Goal: Navigation & Orientation: Find specific page/section

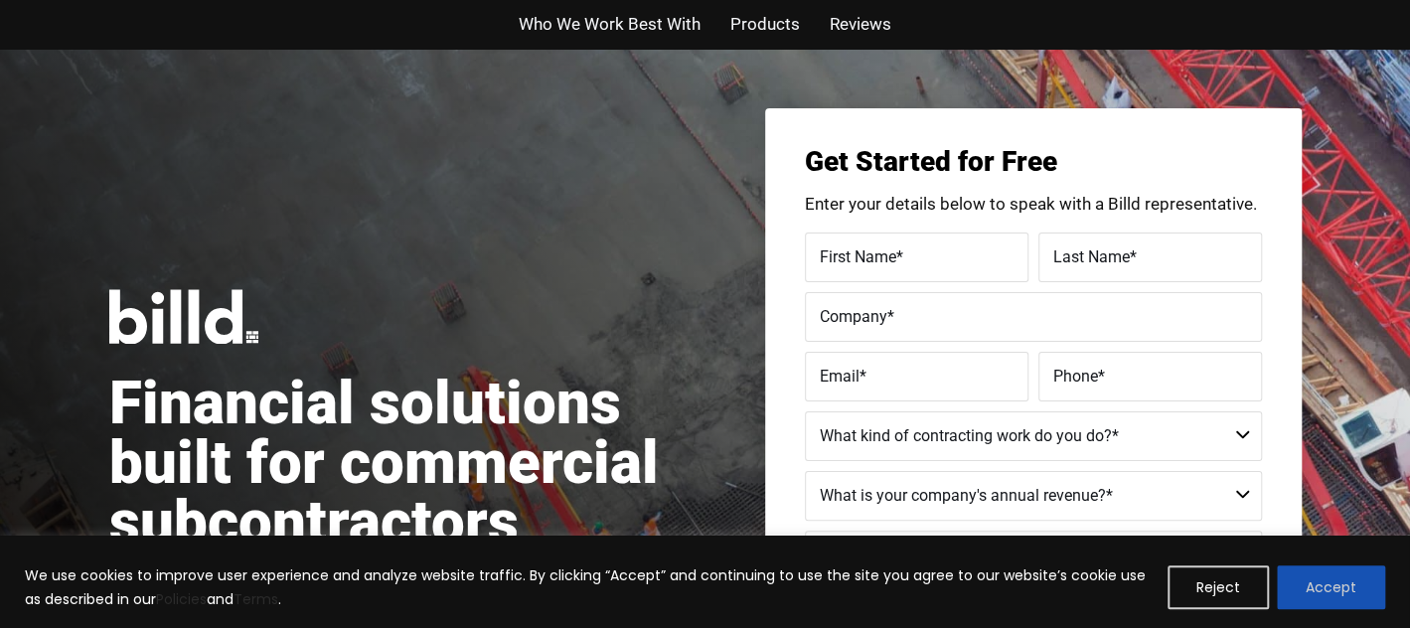
click at [1318, 568] on button "Accept" at bounding box center [1331, 587] width 108 height 44
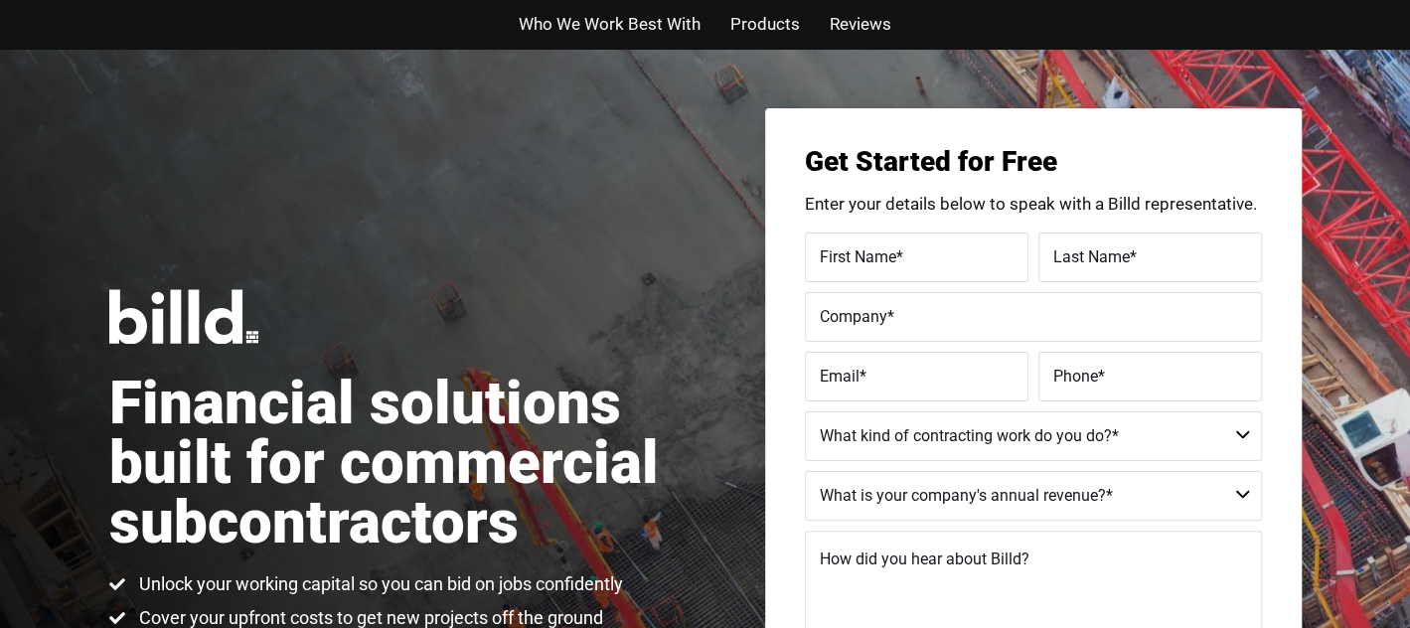
click at [607, 27] on span "Who We Work Best With" at bounding box center [610, 24] width 182 height 29
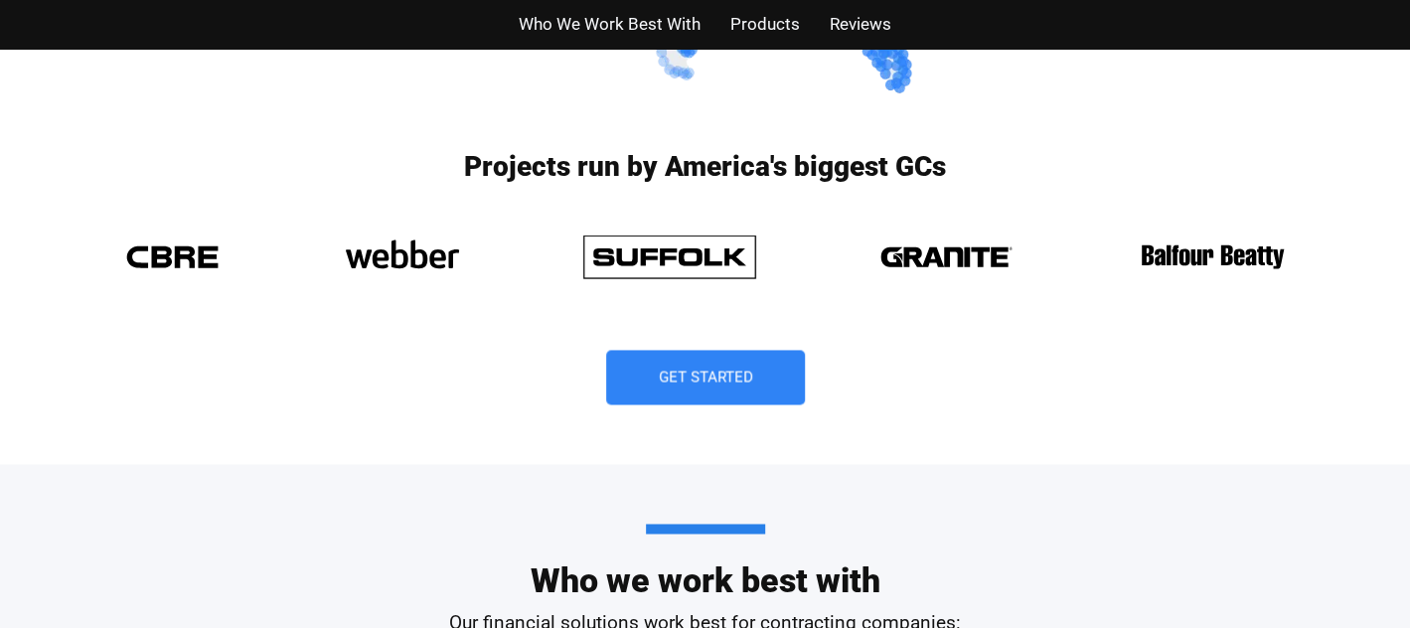
scroll to position [1424, 0]
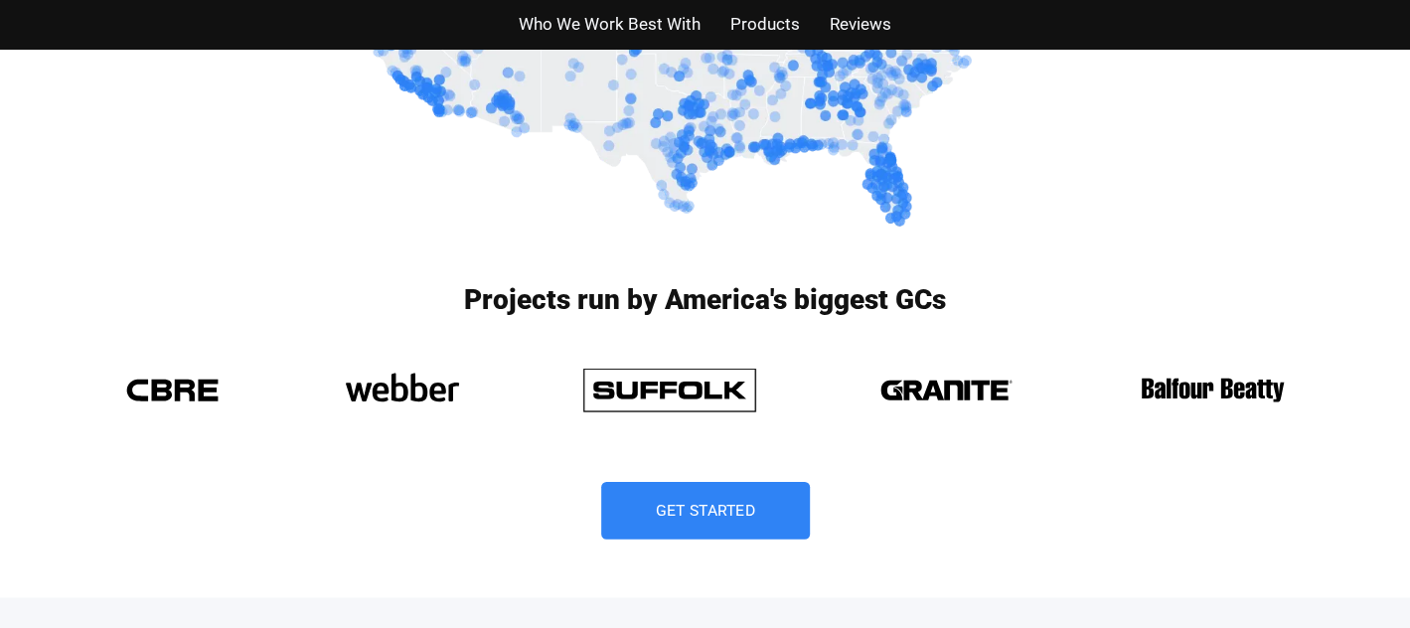
click at [672, 505] on span "Get Started" at bounding box center [705, 511] width 99 height 16
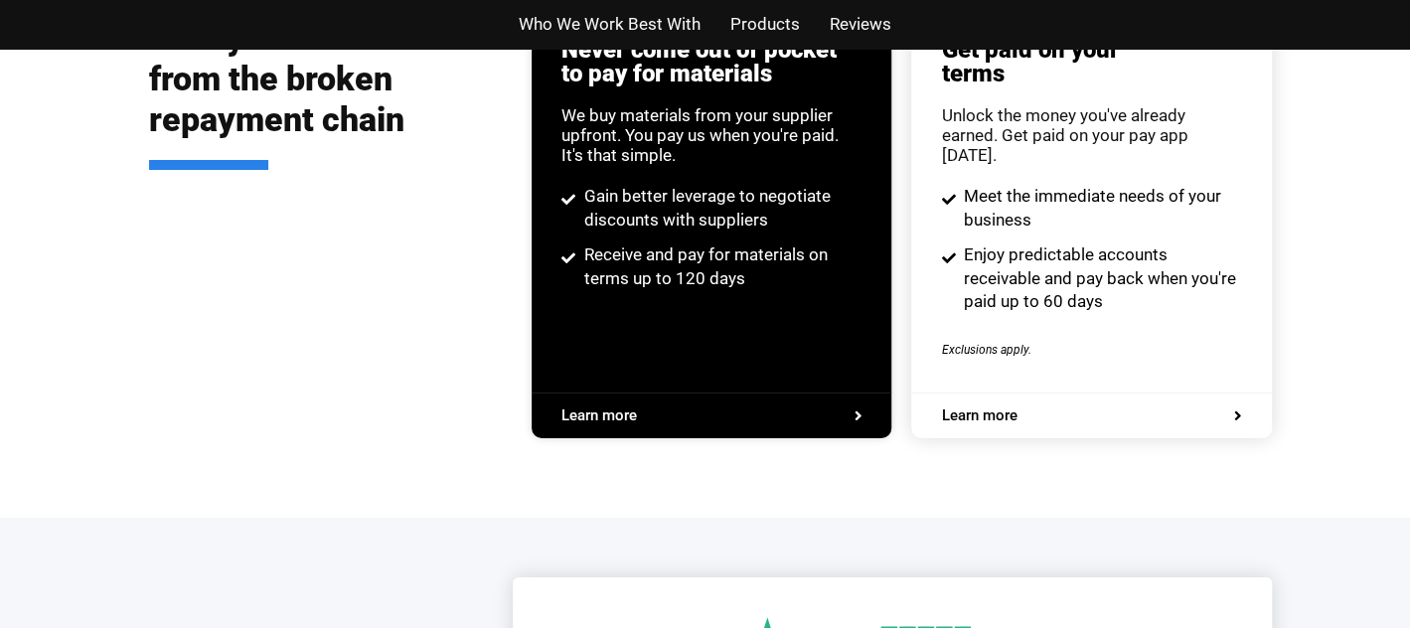
scroll to position [4321, 0]
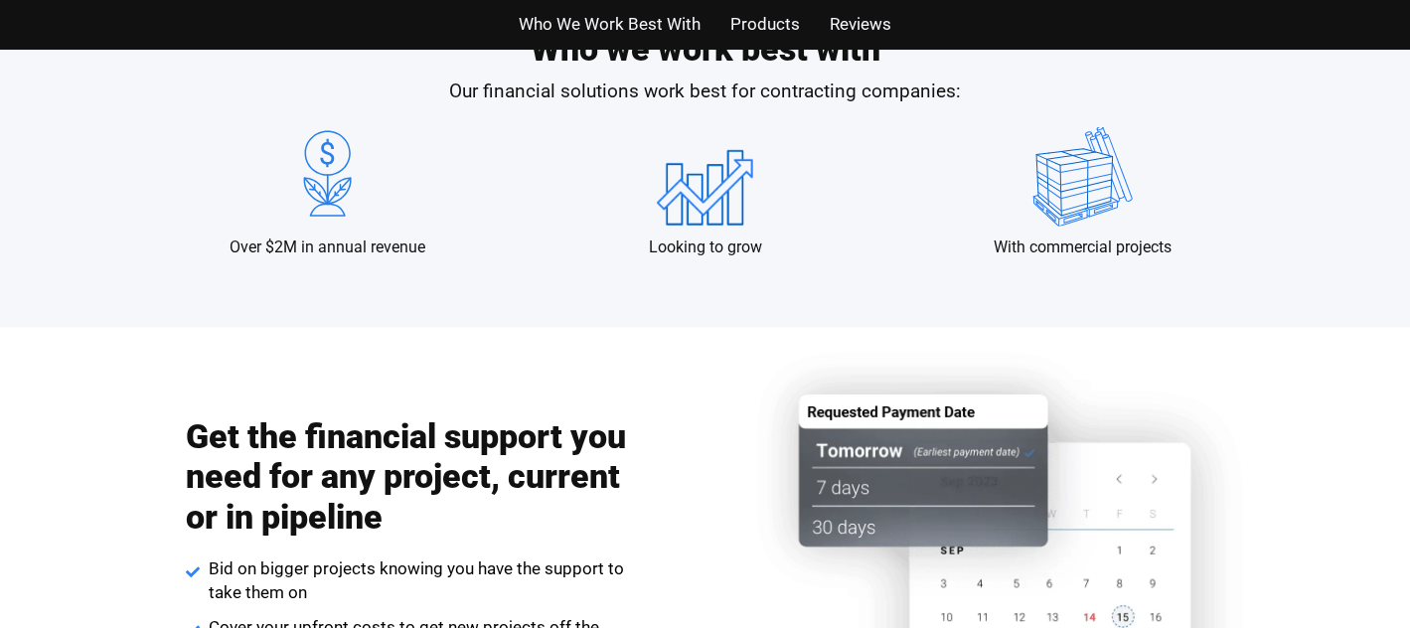
scroll to position [1920, 0]
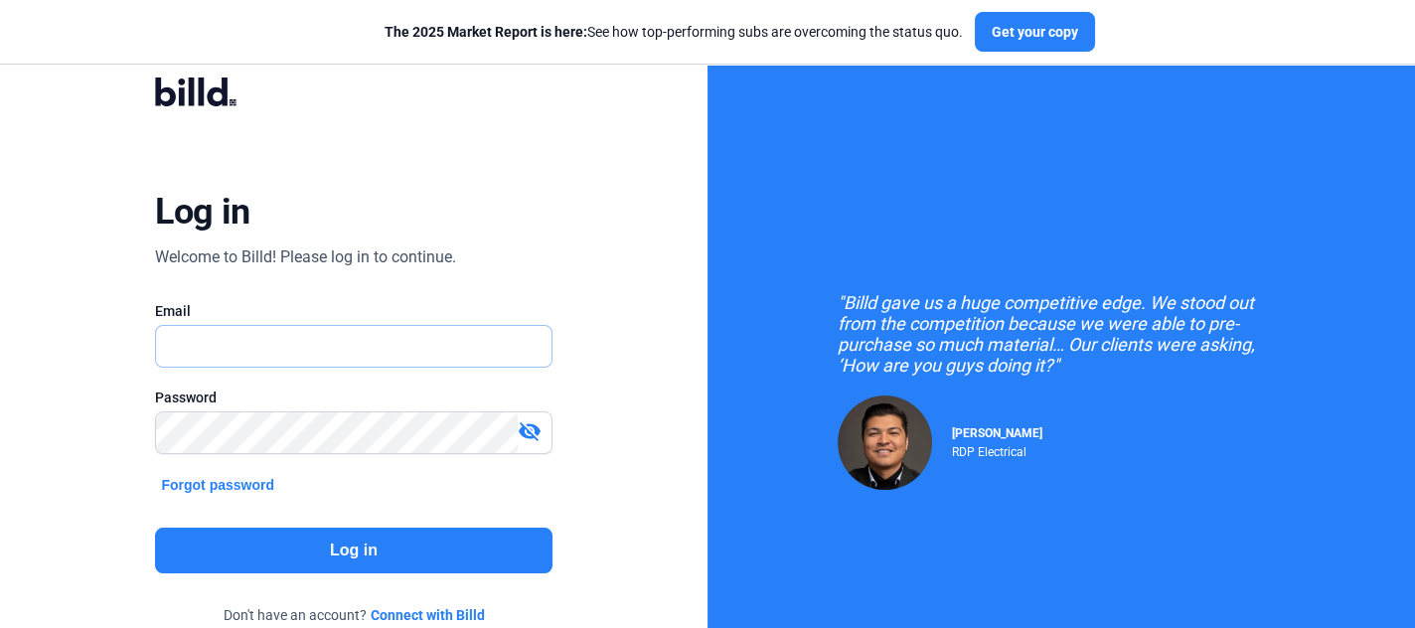
click at [262, 358] on input "text" at bounding box center [353, 346] width 394 height 41
type input "[PERSON_NAME][EMAIL_ADDRESS][PERSON_NAME][DOMAIN_NAME]"
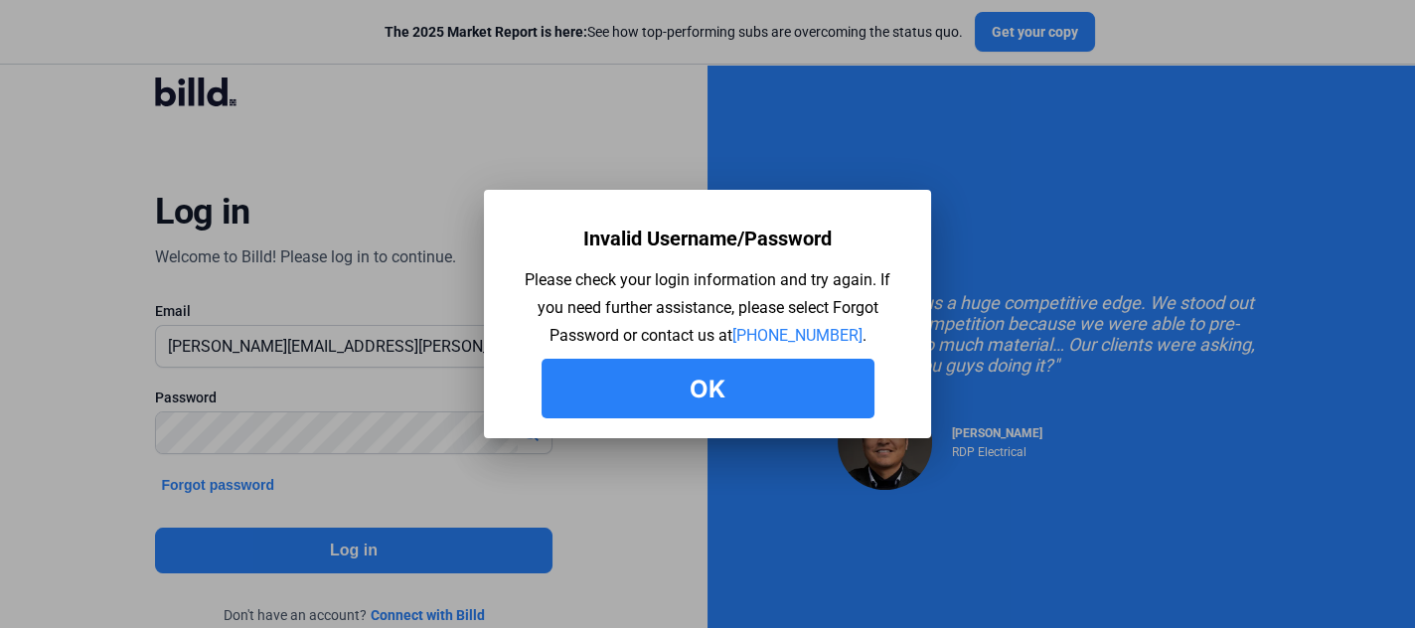
click at [719, 380] on button "Ok" at bounding box center [707, 389] width 333 height 60
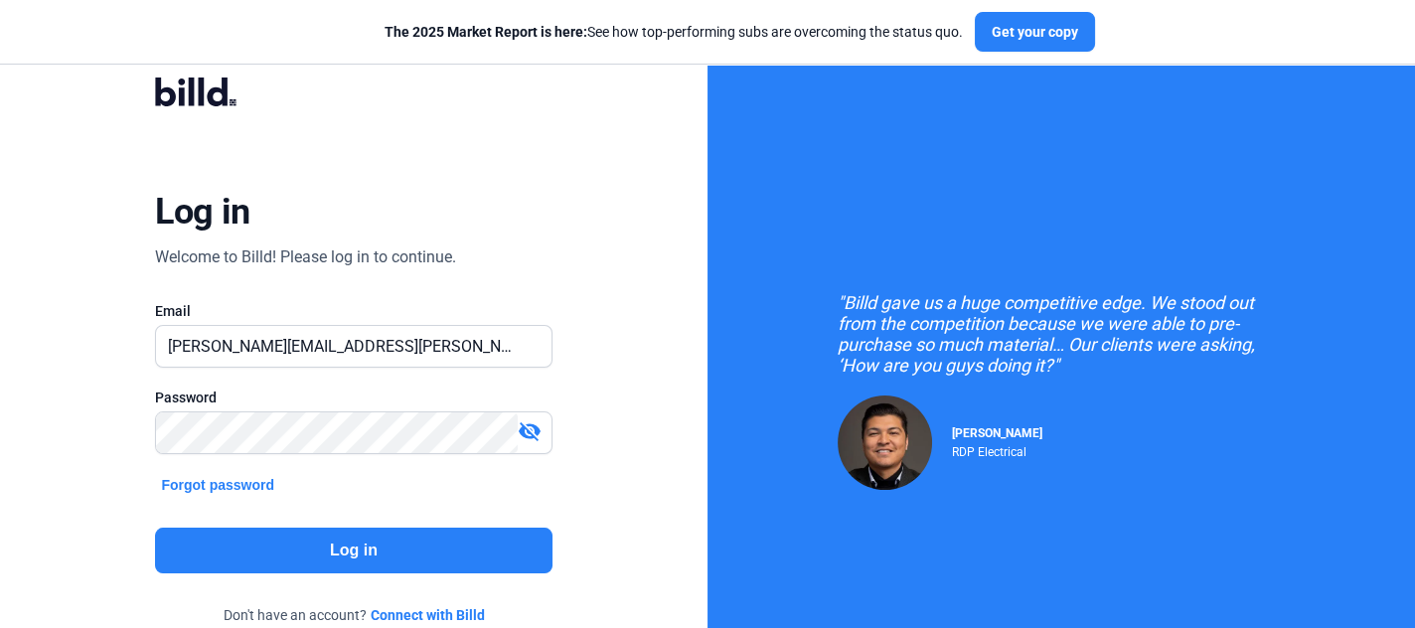
click at [313, 537] on button "Log in" at bounding box center [353, 551] width 396 height 46
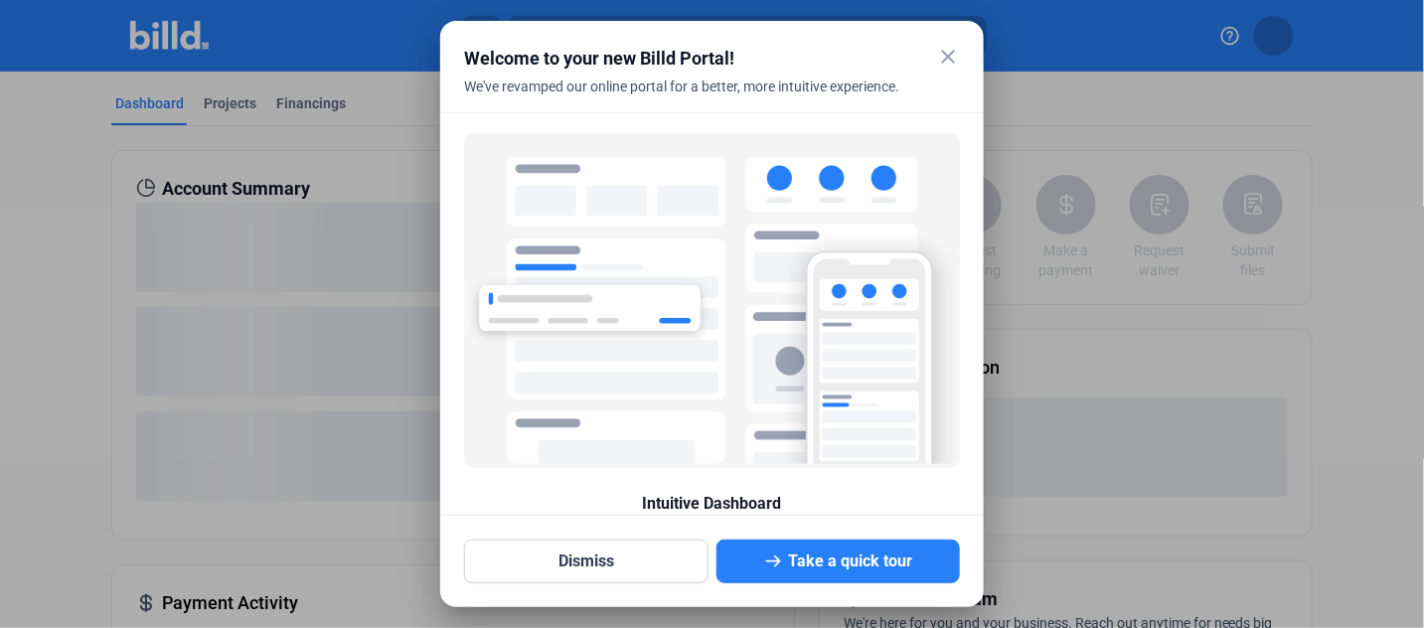
scroll to position [101, 0]
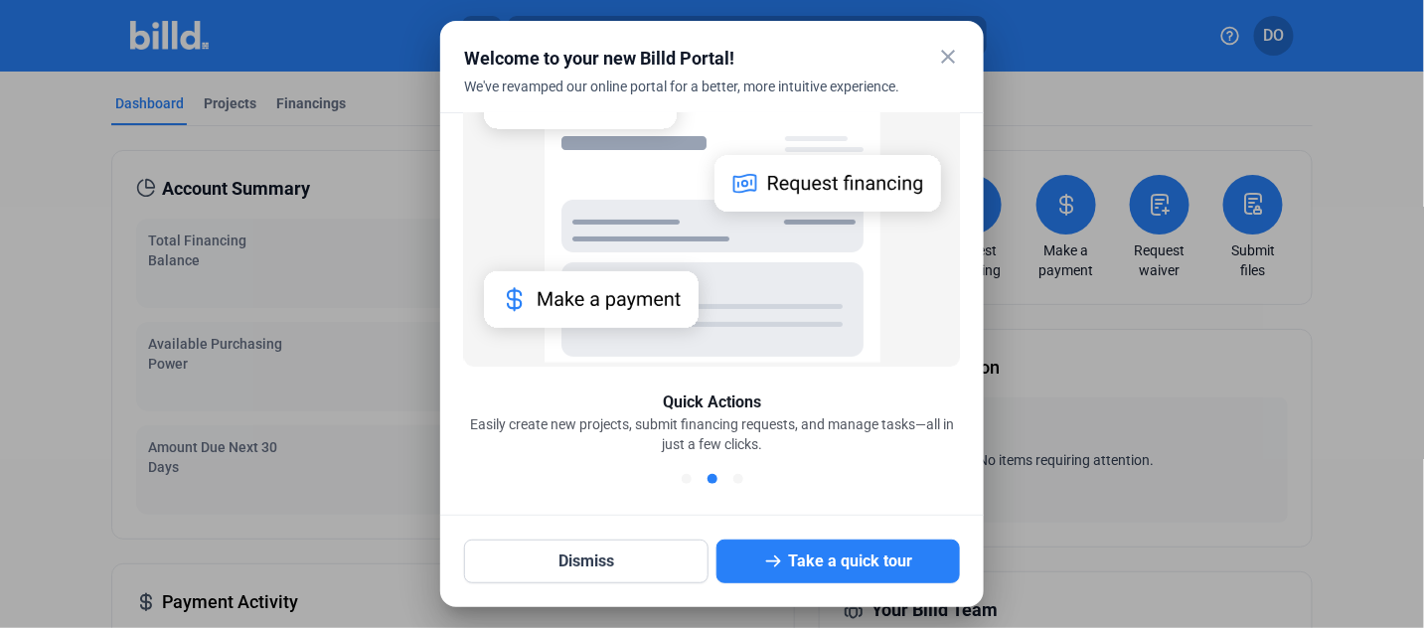
click at [951, 58] on mat-icon "close" at bounding box center [948, 57] width 24 height 24
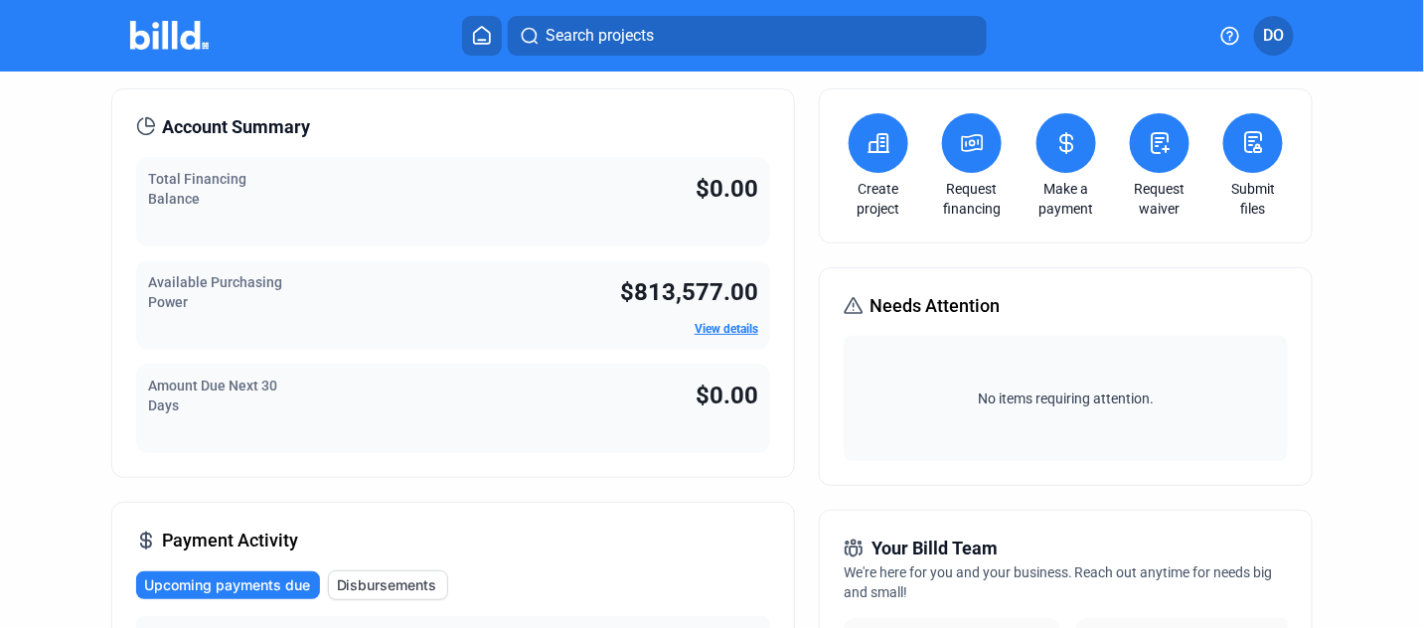
scroll to position [0, 0]
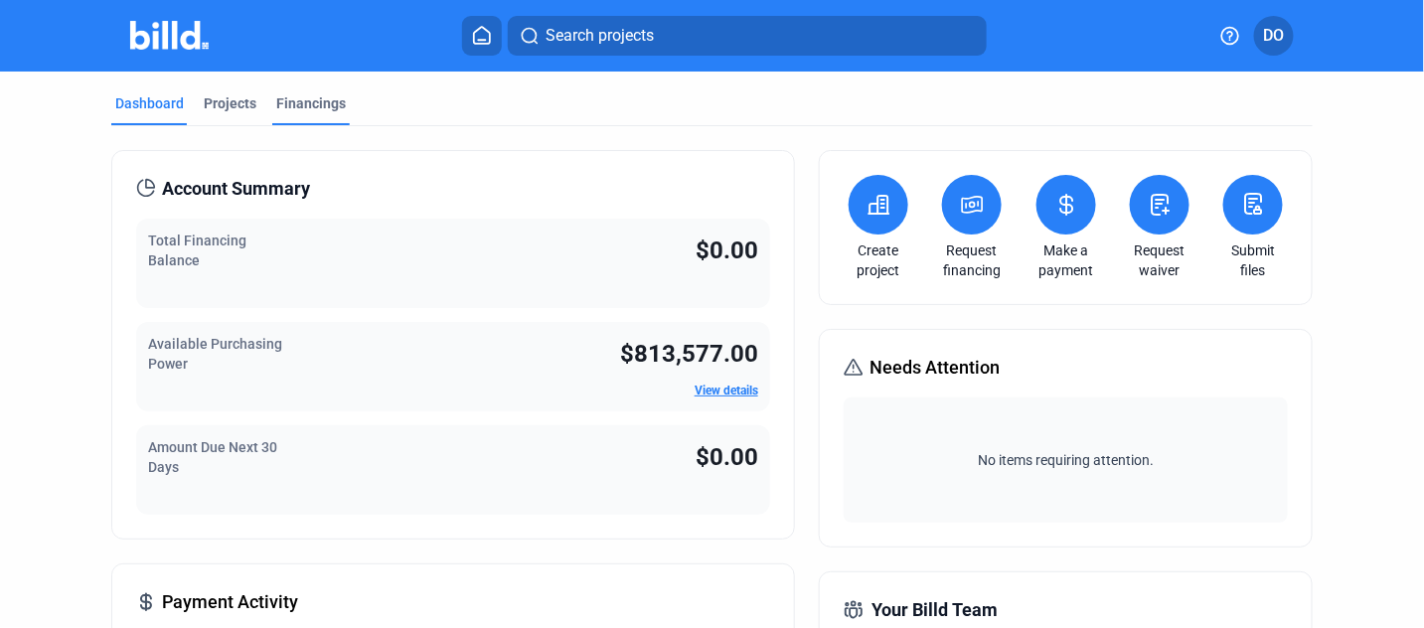
click at [295, 104] on div "Financings" at bounding box center [311, 103] width 70 height 20
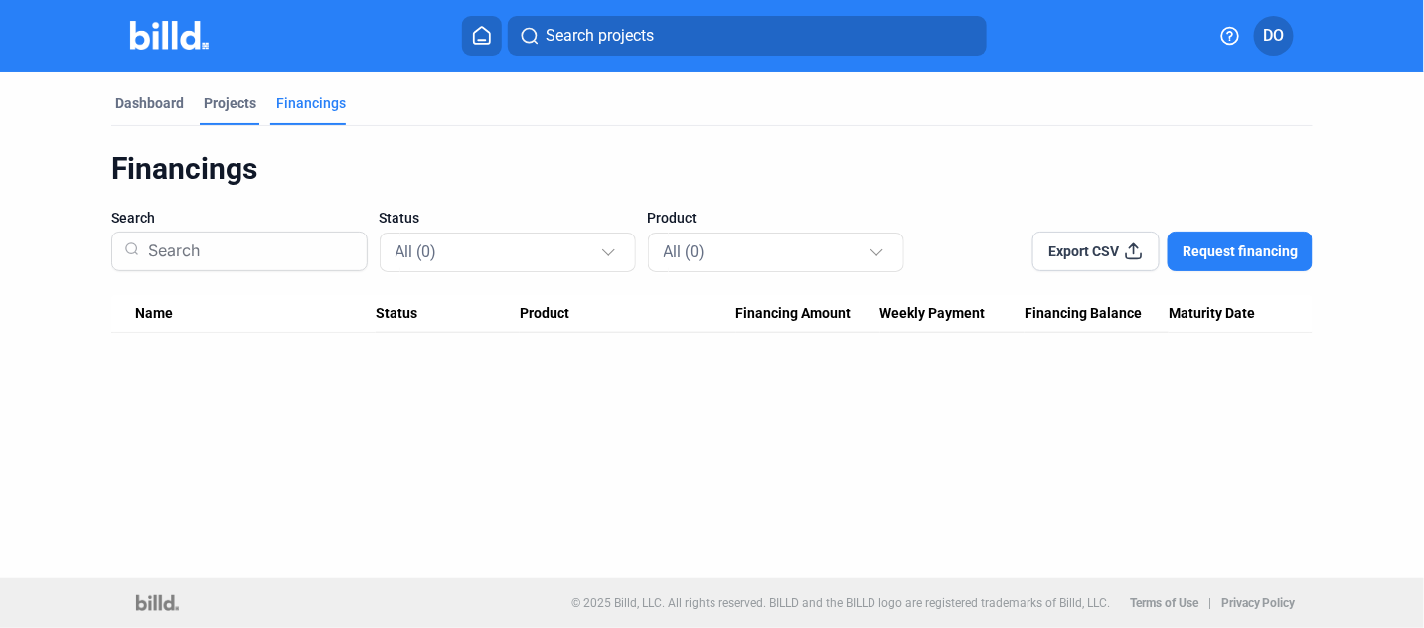
click at [222, 99] on div "Projects" at bounding box center [230, 103] width 53 height 20
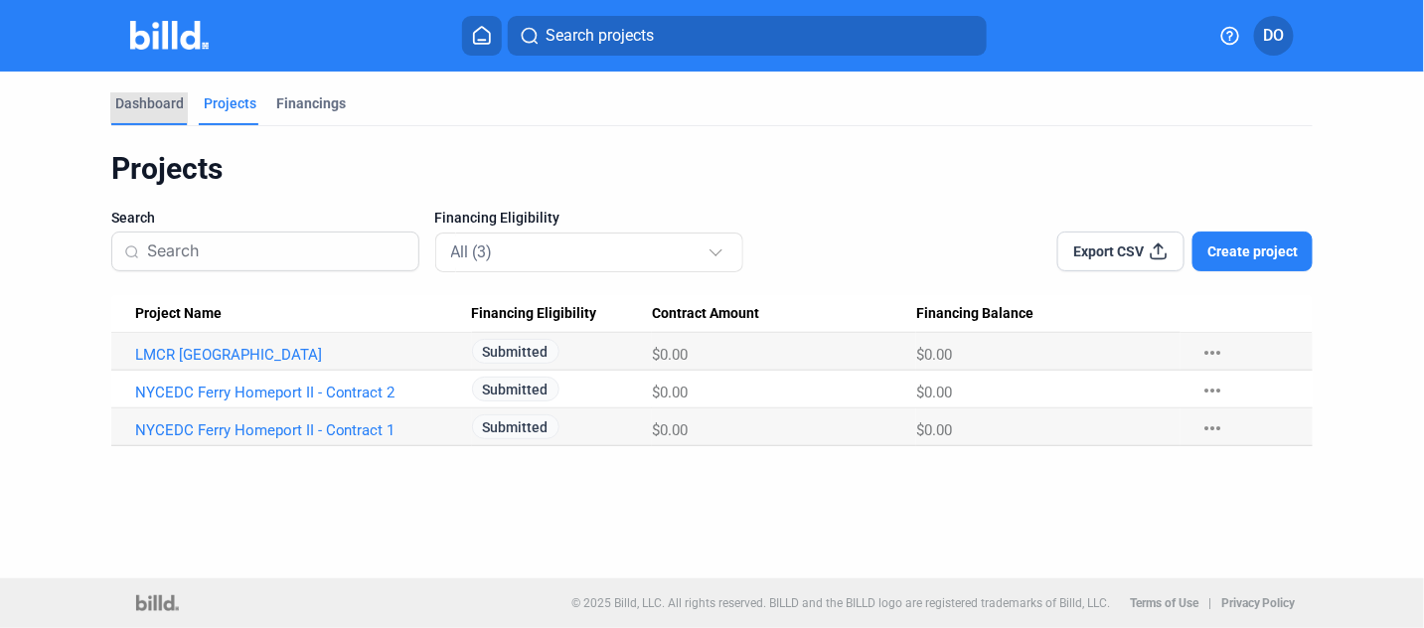
click at [166, 94] on div "Dashboard" at bounding box center [149, 103] width 69 height 20
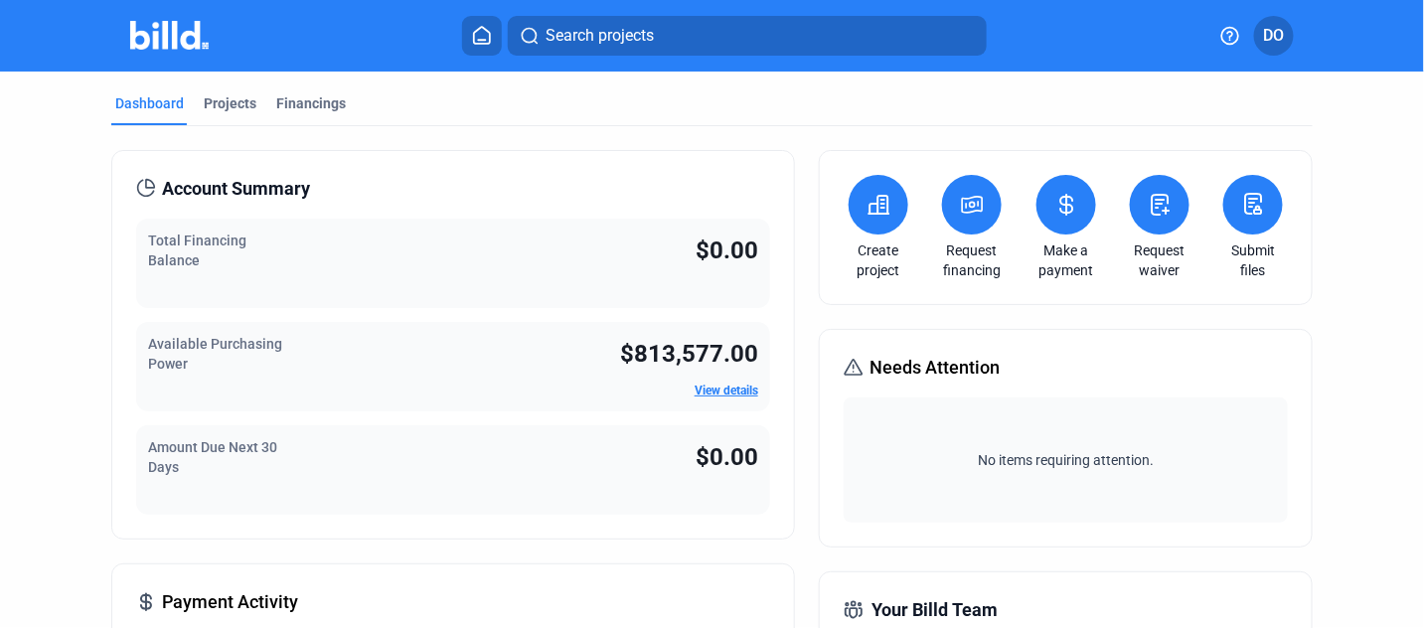
click at [488, 29] on icon at bounding box center [482, 35] width 20 height 19
click at [701, 390] on link "View details" at bounding box center [726, 391] width 64 height 14
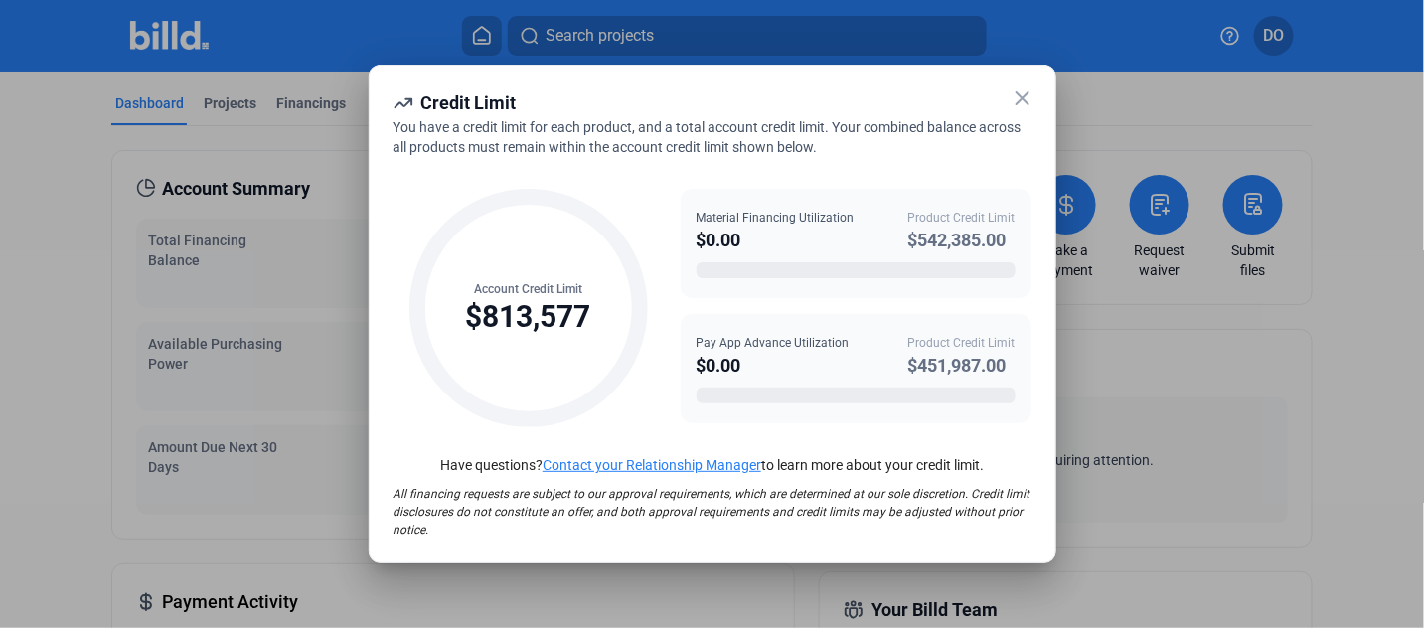
click at [1013, 100] on icon at bounding box center [1022, 98] width 24 height 24
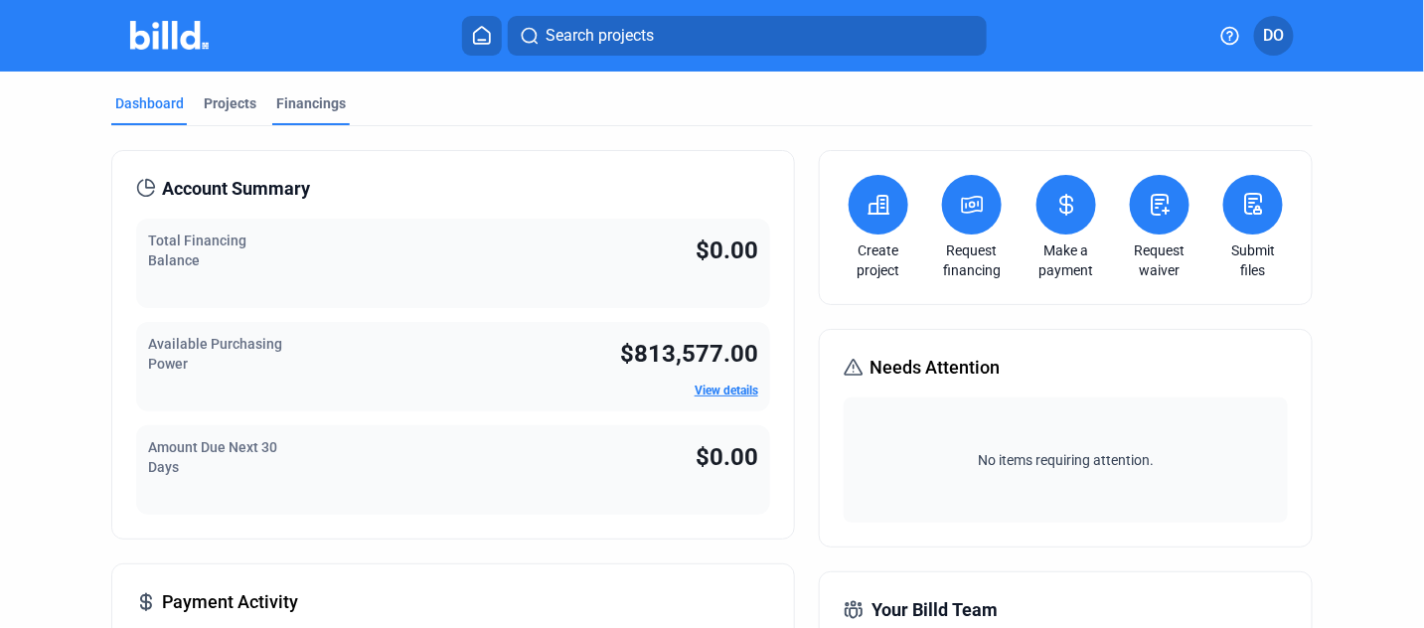
click at [280, 102] on div "Financings" at bounding box center [311, 103] width 70 height 20
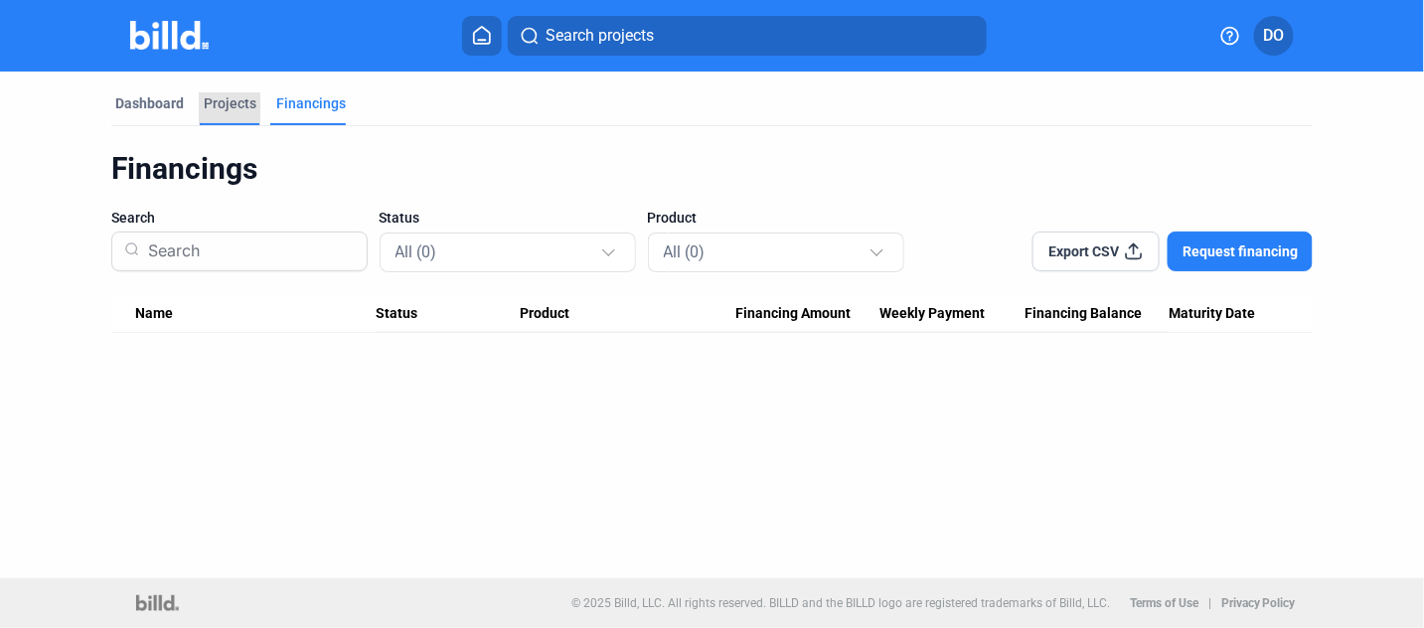
click at [236, 107] on div "Projects" at bounding box center [230, 103] width 53 height 20
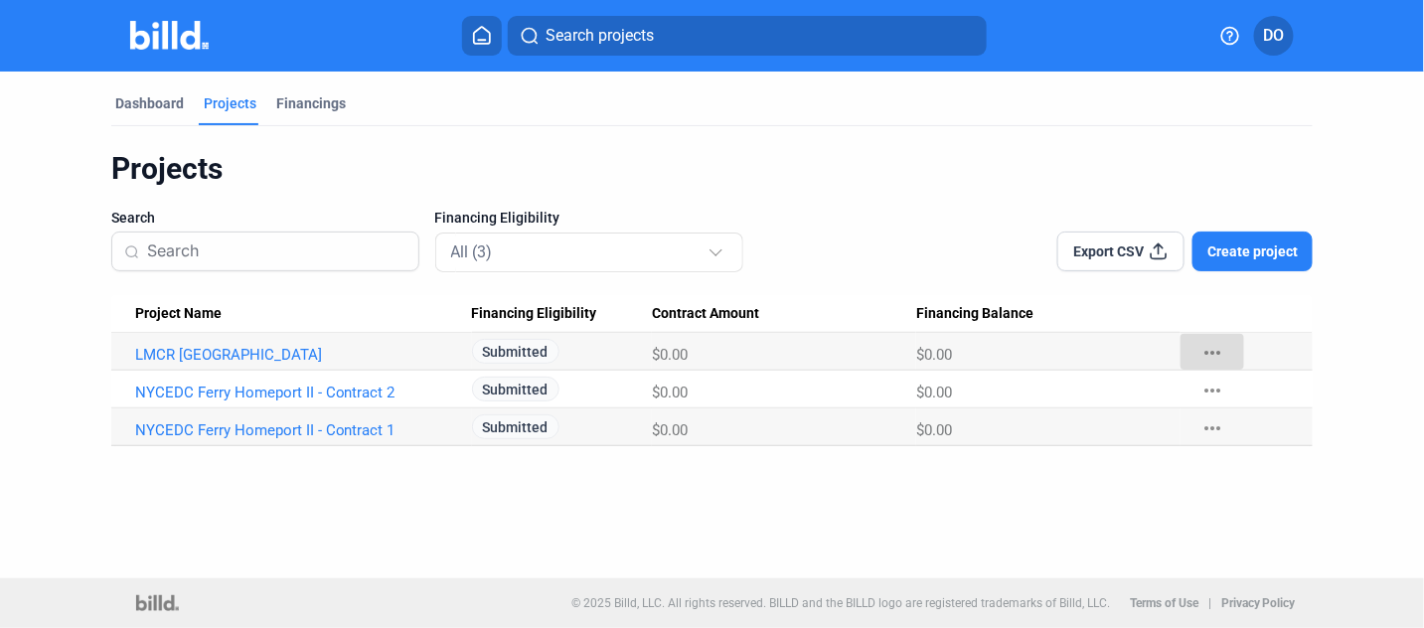
click at [1218, 344] on mat-icon "more_horiz" at bounding box center [1212, 353] width 24 height 24
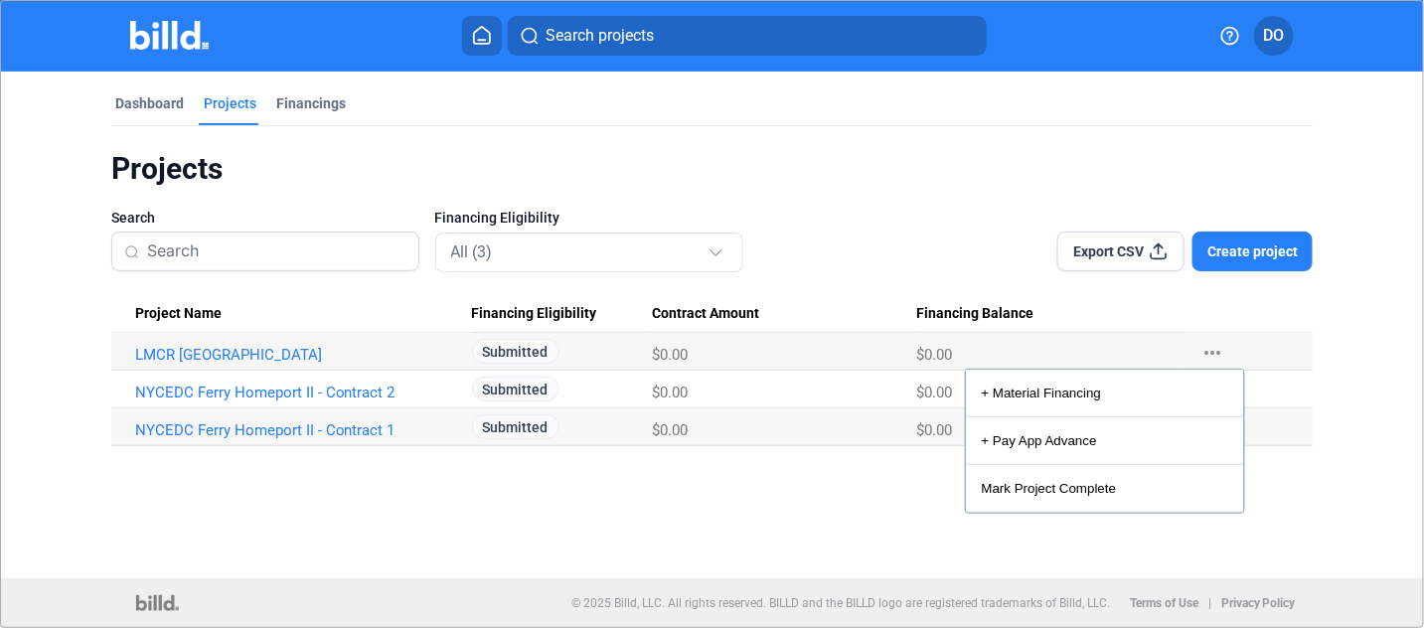
click at [1329, 328] on div at bounding box center [712, 314] width 1424 height 628
click at [190, 356] on link "LMCR Battery Park" at bounding box center [294, 355] width 319 height 18
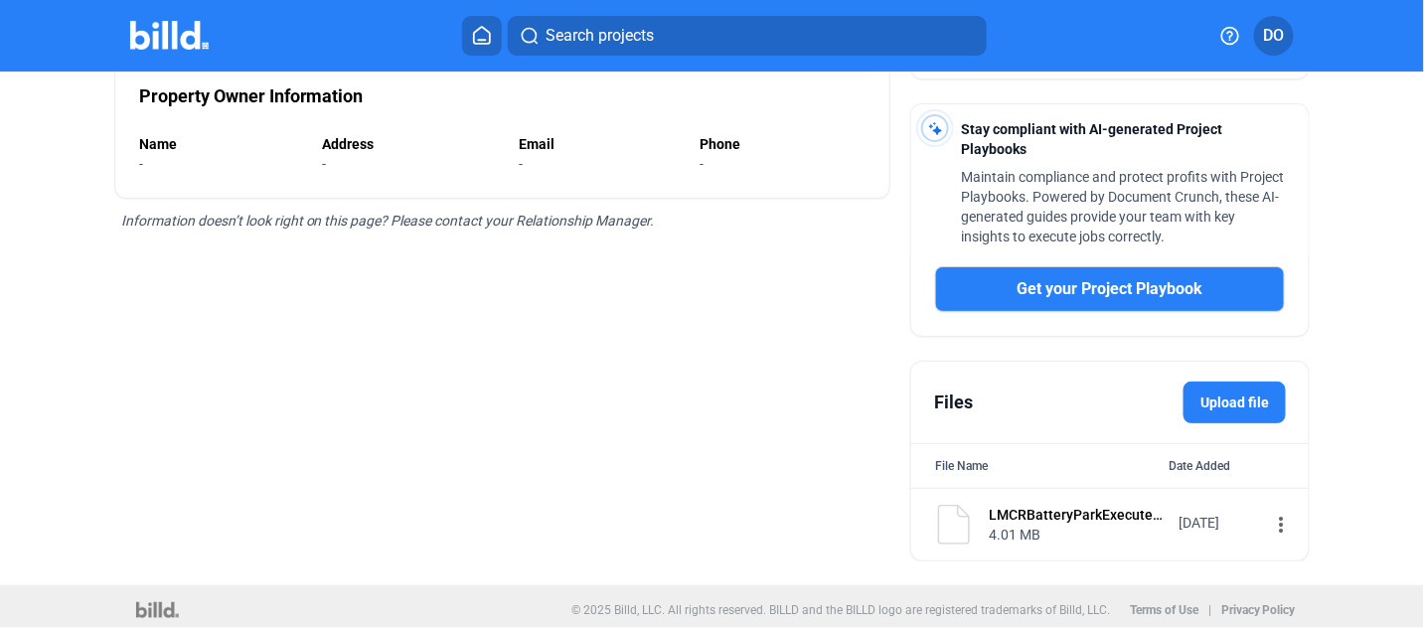
scroll to position [510, 0]
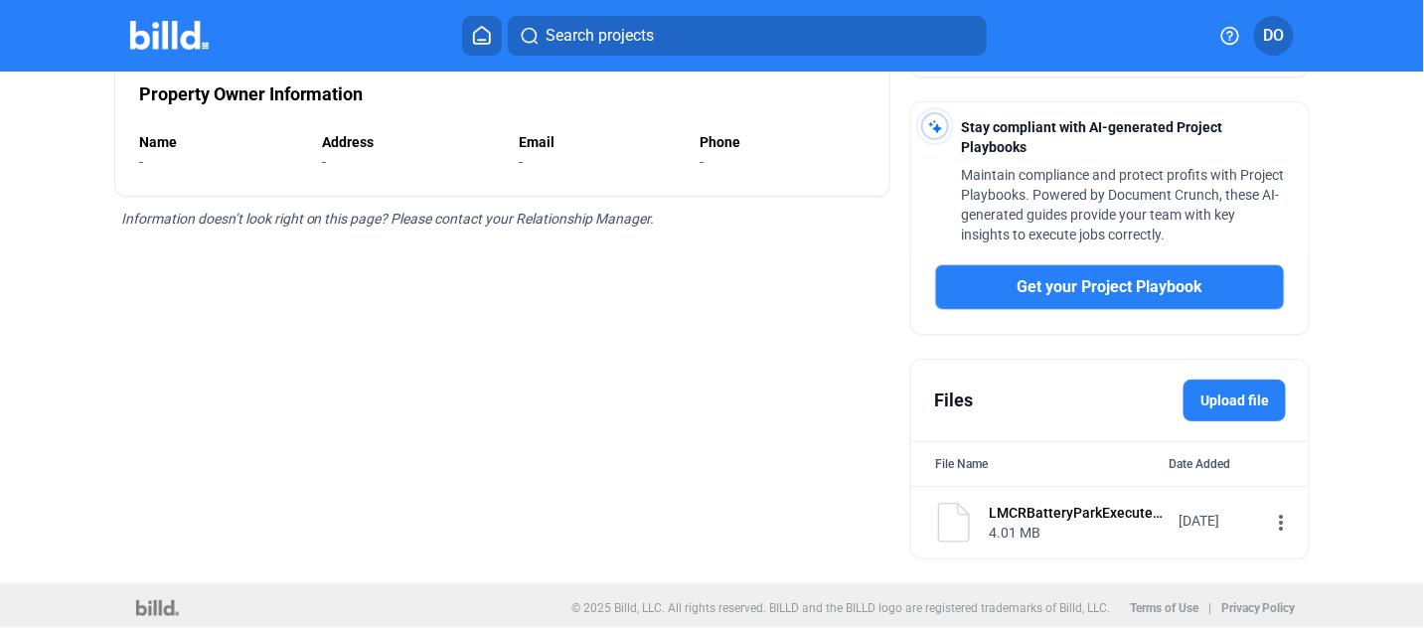
click at [1082, 504] on div "LMCRBatteryParkExecutedContract.pdf" at bounding box center [1077, 513] width 177 height 20
click at [1269, 511] on mat-icon "more_vert" at bounding box center [1281, 523] width 24 height 24
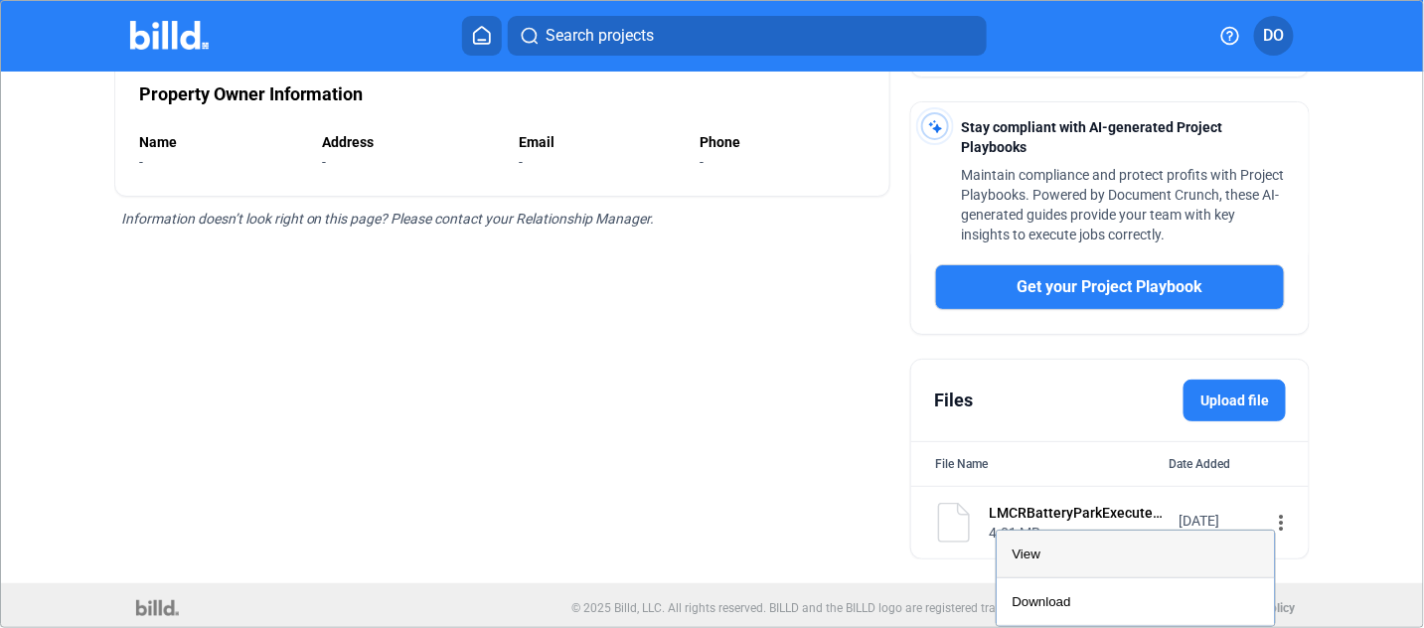
click at [1092, 557] on div "View" at bounding box center [1135, 555] width 246 height 48
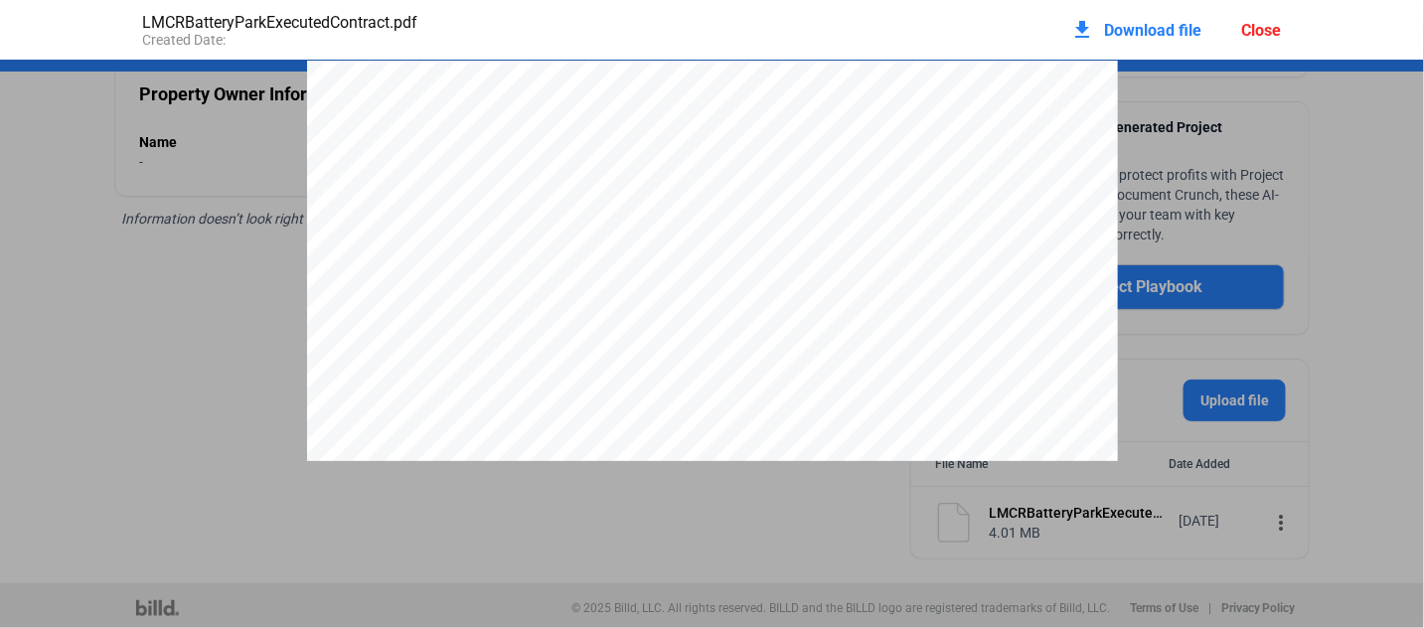
scroll to position [9, 0]
click at [1256, 18] on div "download Download file Close" at bounding box center [1176, 30] width 211 height 44
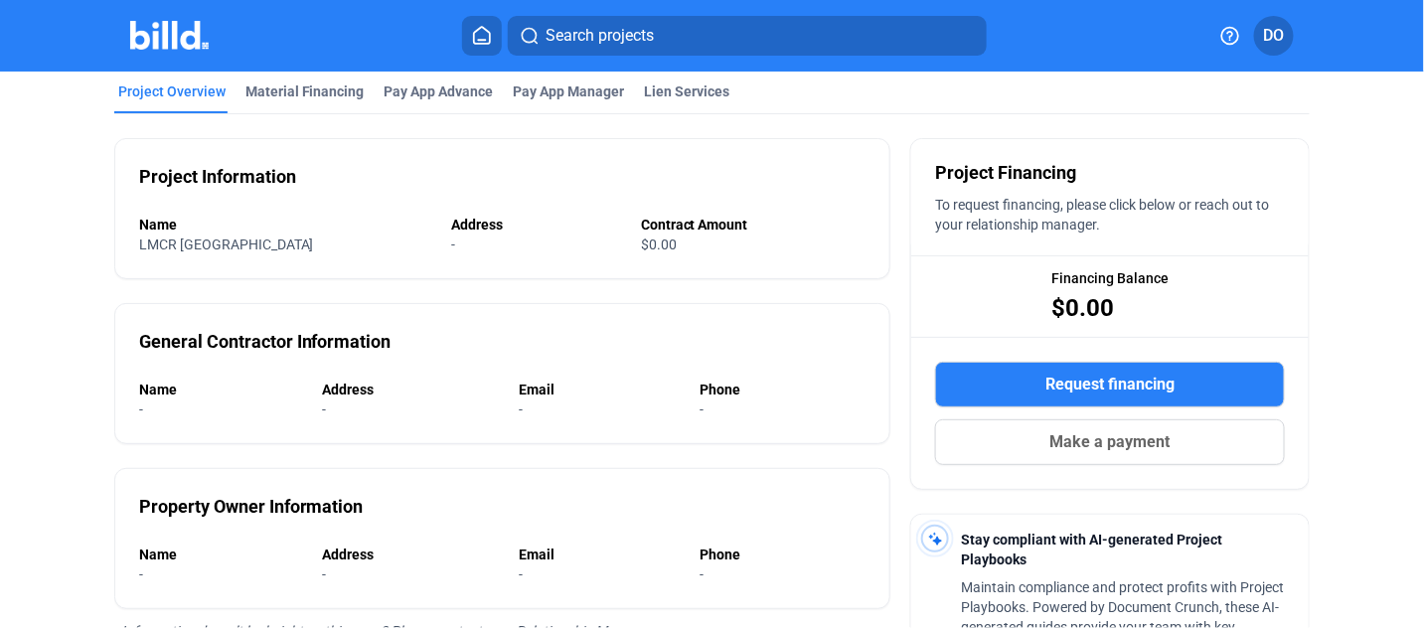
scroll to position [0, 0]
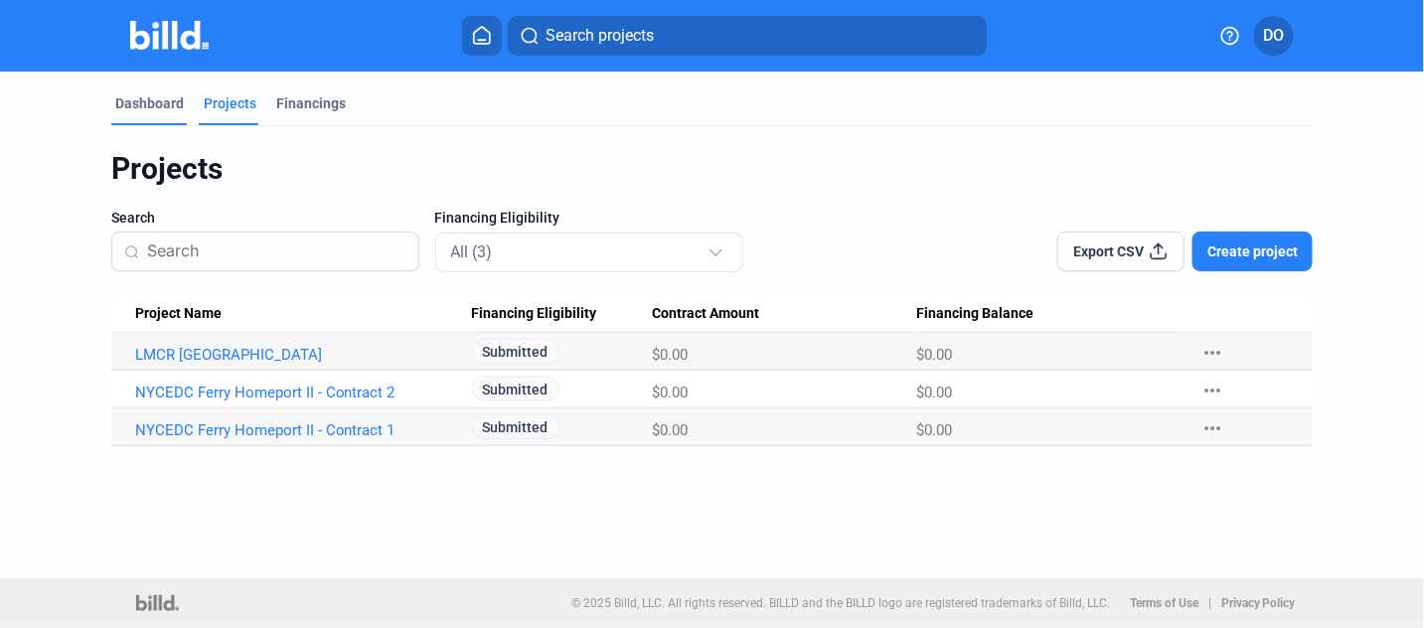
click at [142, 106] on div "Dashboard" at bounding box center [149, 103] width 69 height 20
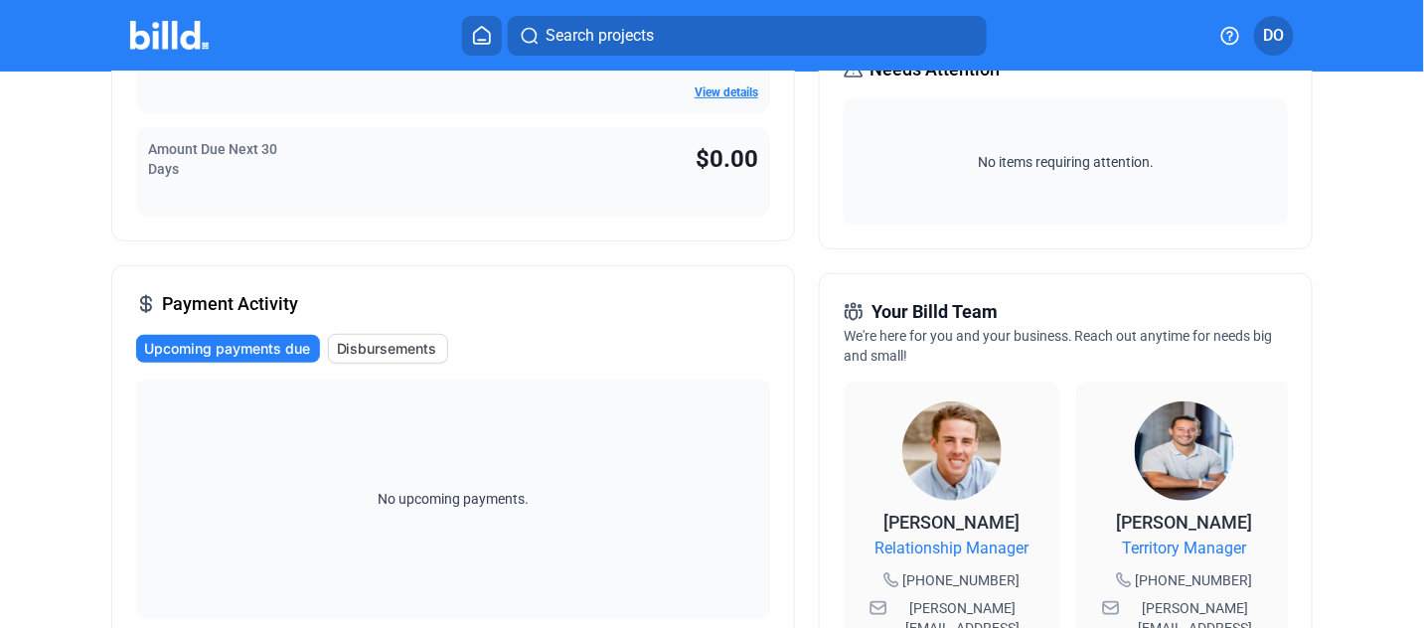
scroll to position [397, 0]
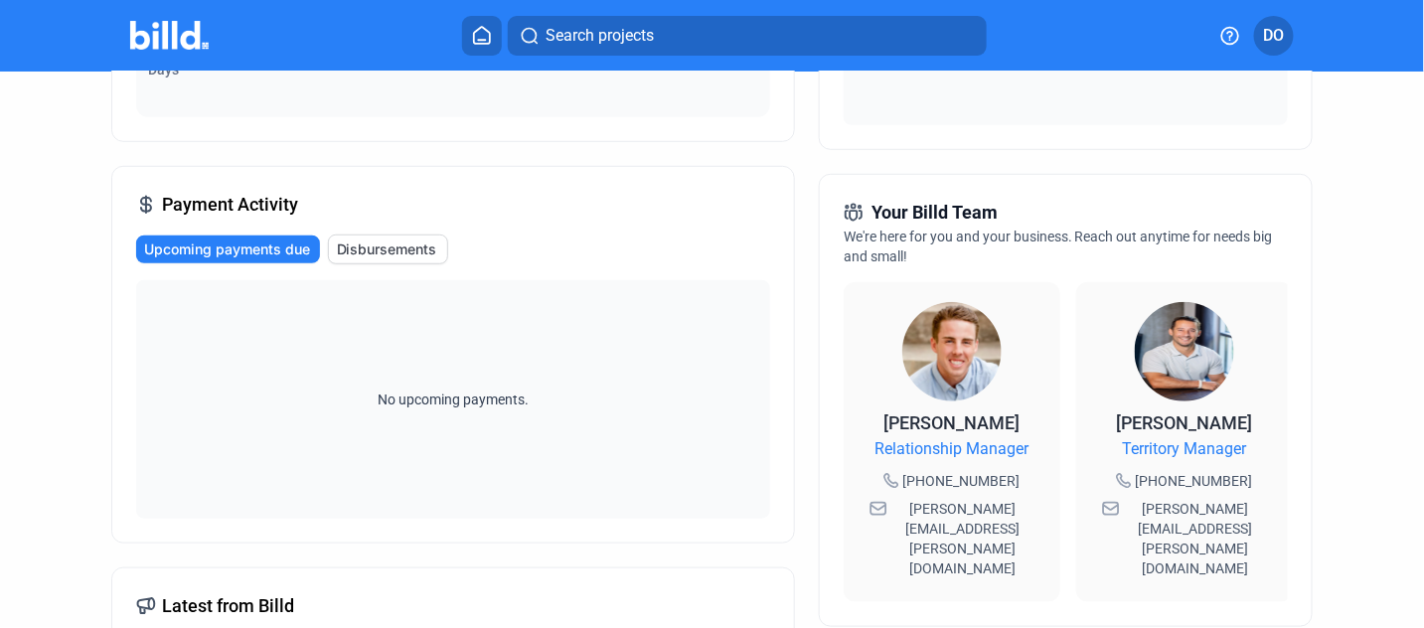
click at [389, 256] on span "Disbursements" at bounding box center [387, 249] width 100 height 20
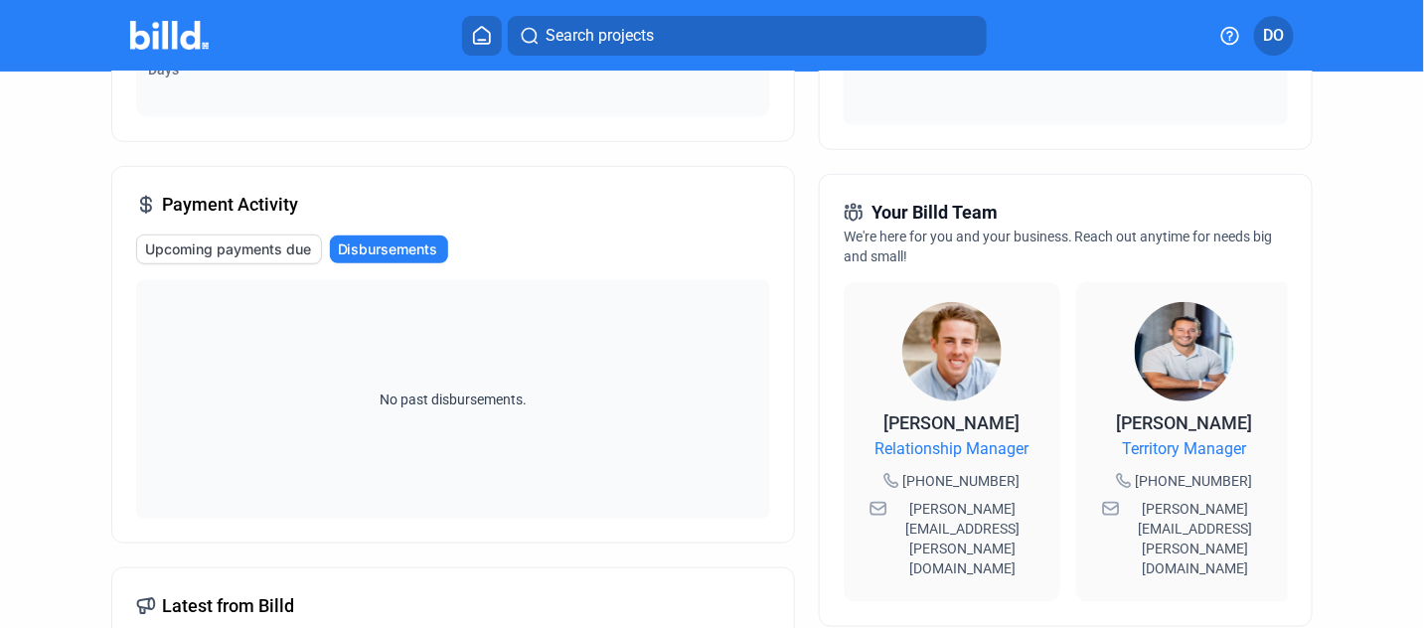
click at [286, 253] on span "Upcoming payments due" at bounding box center [228, 249] width 166 height 20
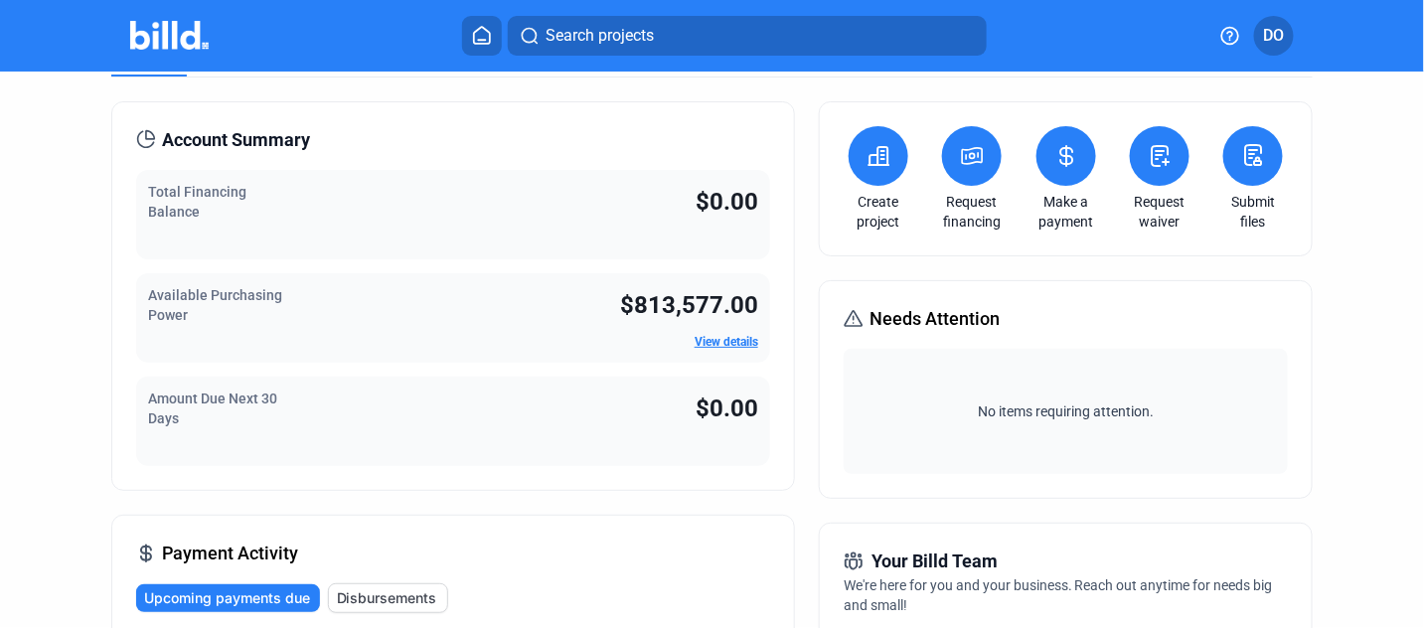
scroll to position [0, 0]
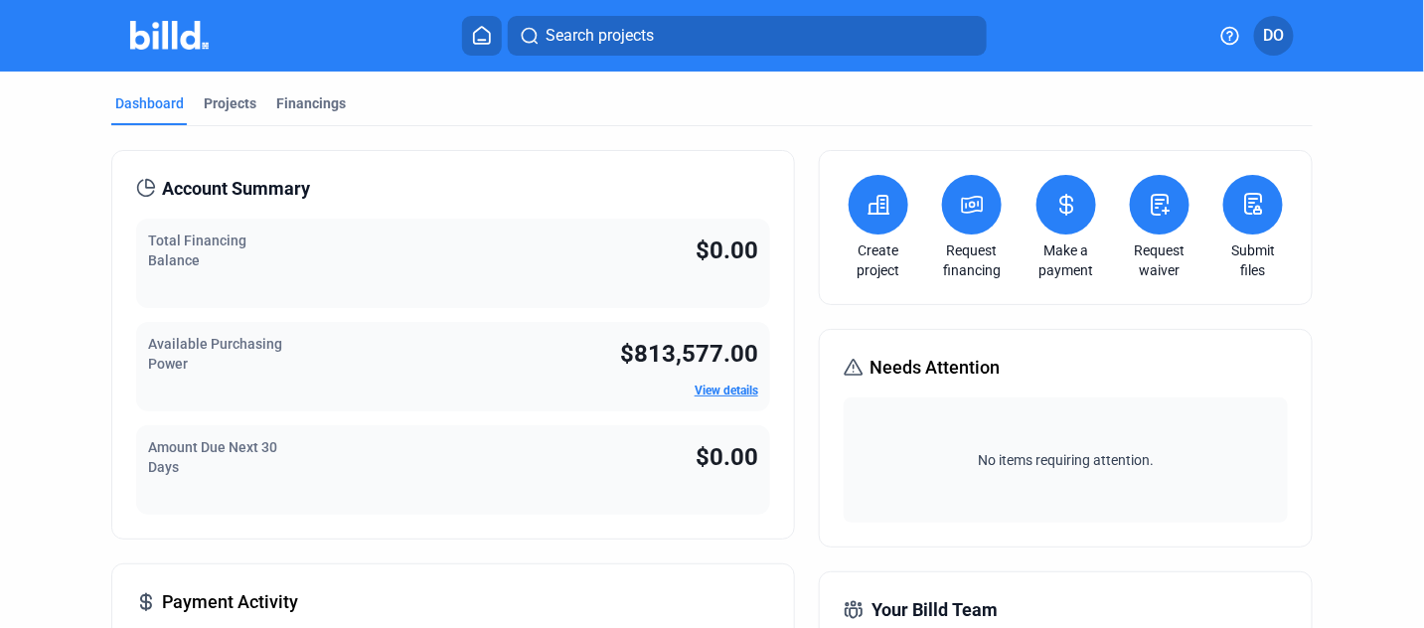
click at [720, 390] on link "View details" at bounding box center [726, 391] width 64 height 14
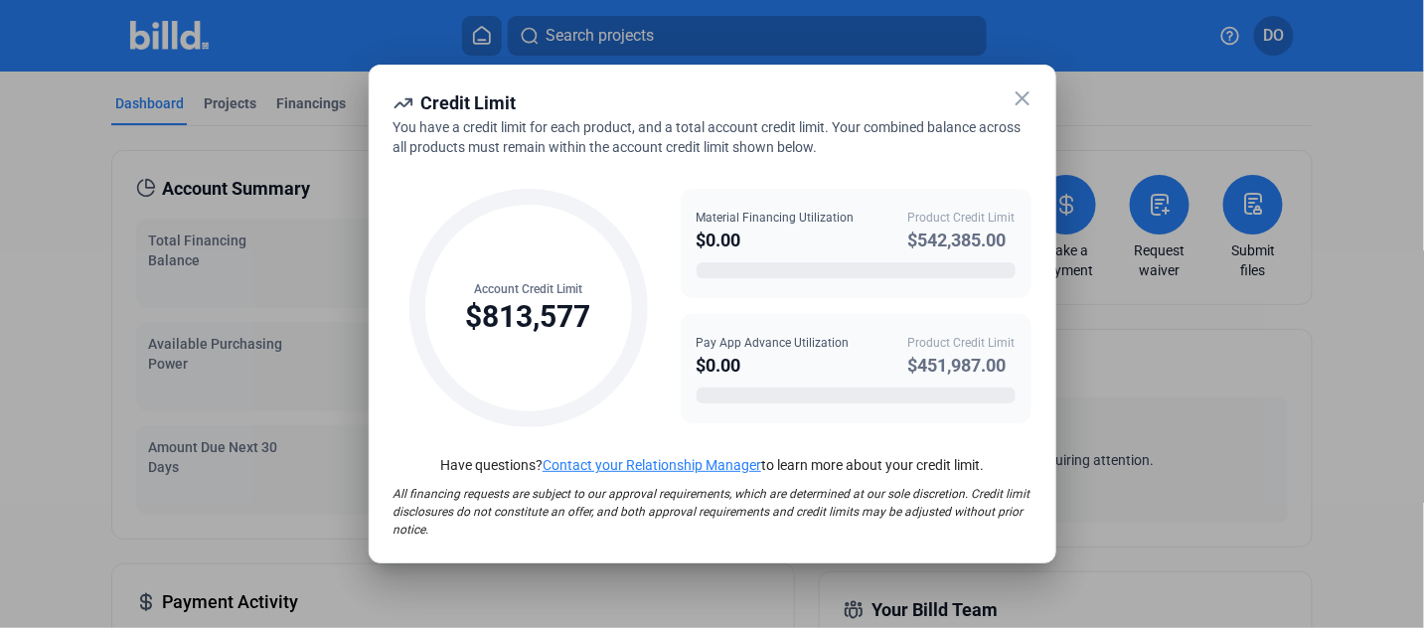
click at [963, 243] on div "$542,385.00" at bounding box center [961, 241] width 107 height 28
click at [747, 240] on div "$0.00" at bounding box center [775, 241] width 158 height 28
click at [1023, 96] on icon at bounding box center [1022, 98] width 12 height 12
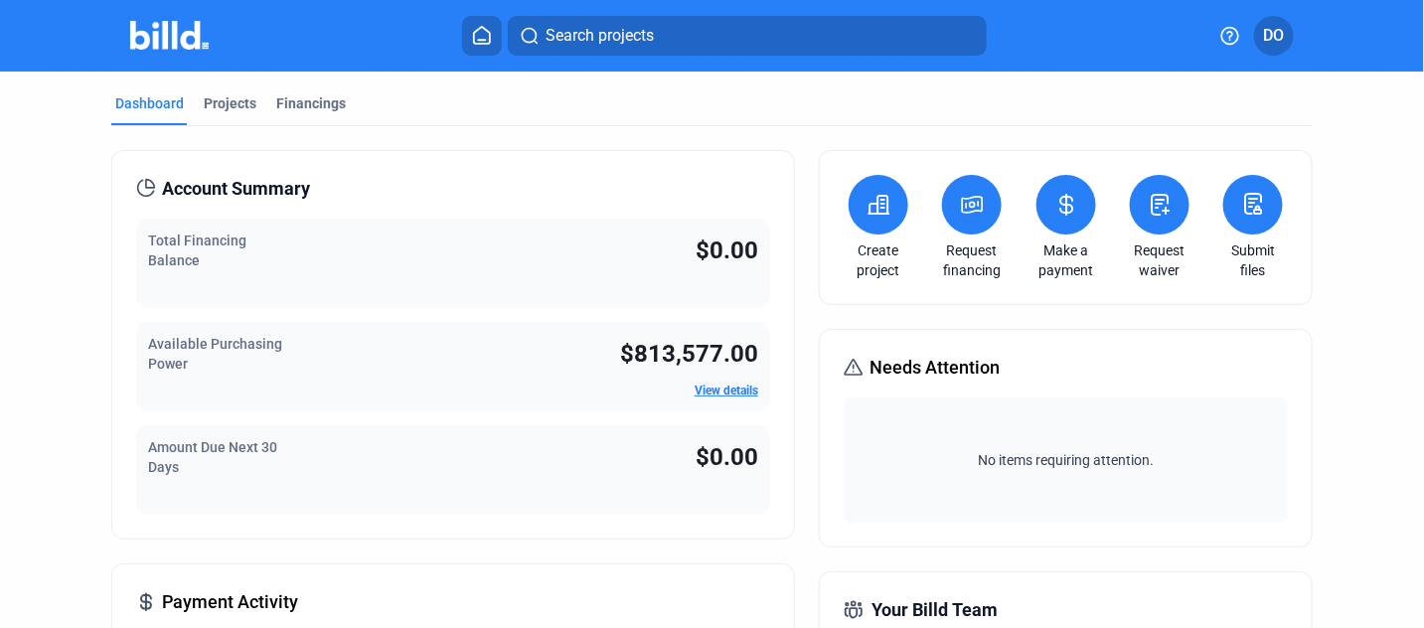
click at [619, 284] on div "Total Financing Balance $0.00" at bounding box center [453, 263] width 634 height 89
click at [267, 189] on span "Account Summary" at bounding box center [236, 189] width 148 height 28
click at [1273, 34] on span "DO" at bounding box center [1273, 36] width 21 height 24
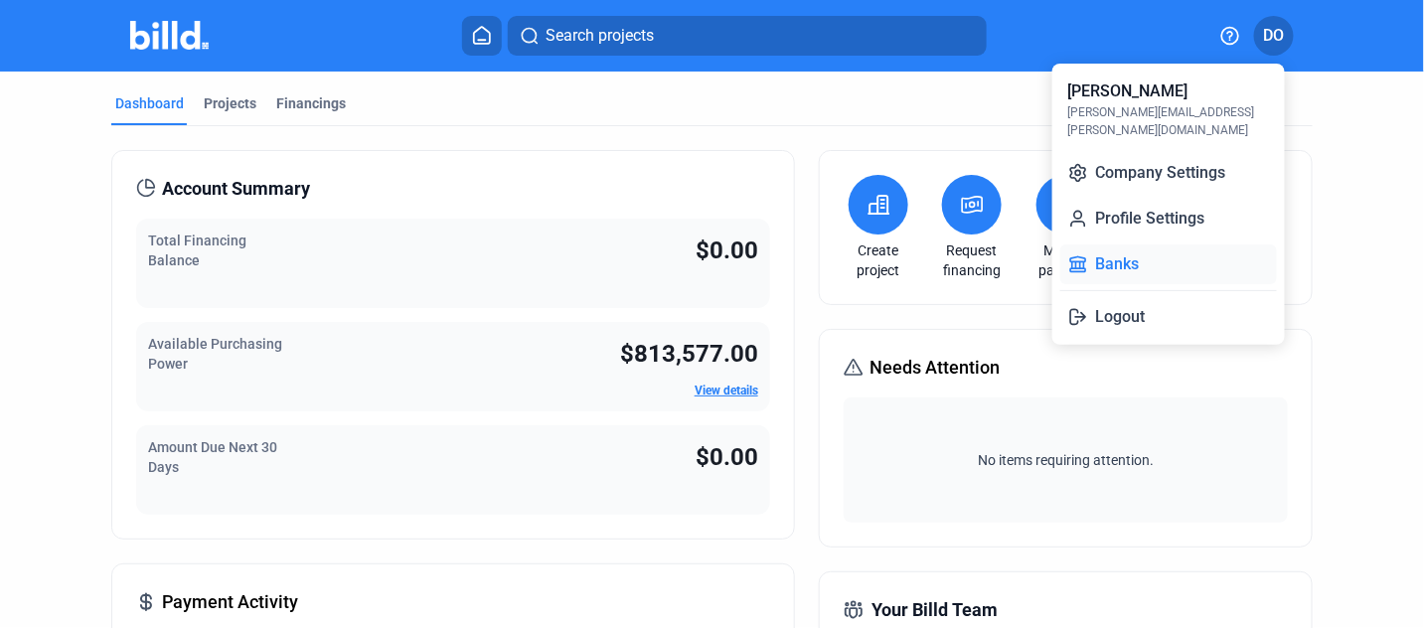
click at [1123, 244] on button "Banks" at bounding box center [1168, 264] width 217 height 40
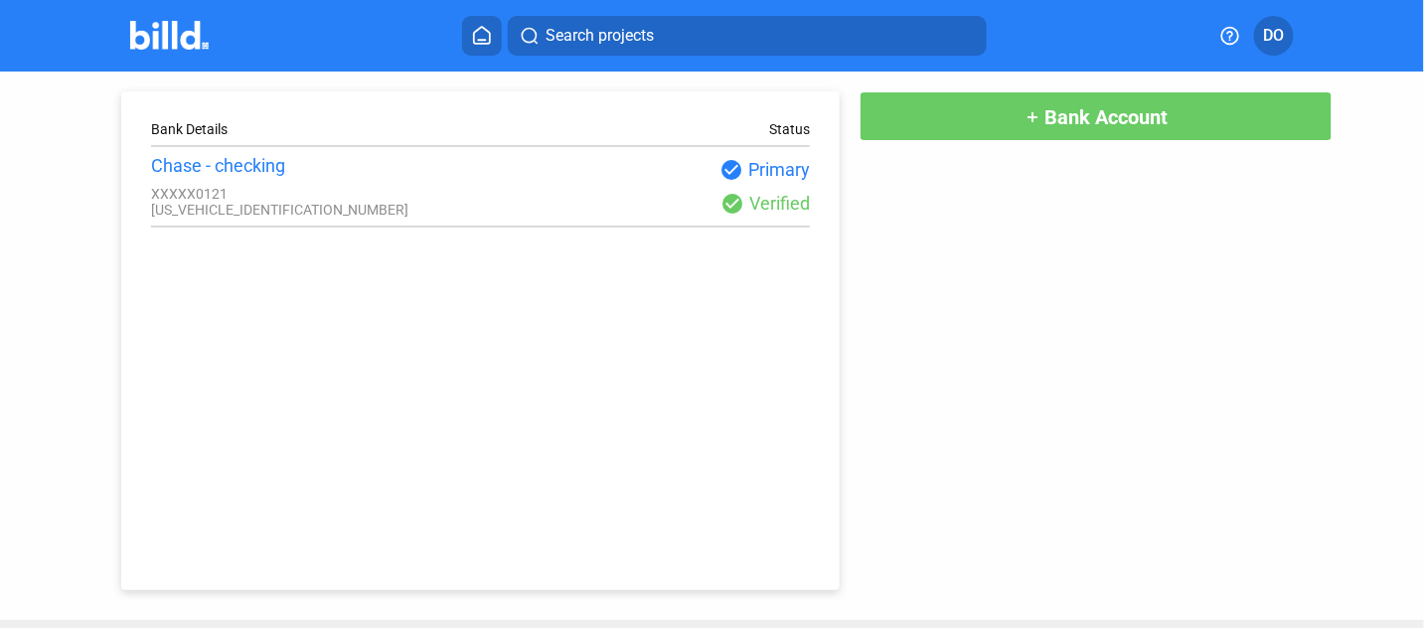
click at [1256, 28] on button "DO" at bounding box center [1274, 36] width 40 height 40
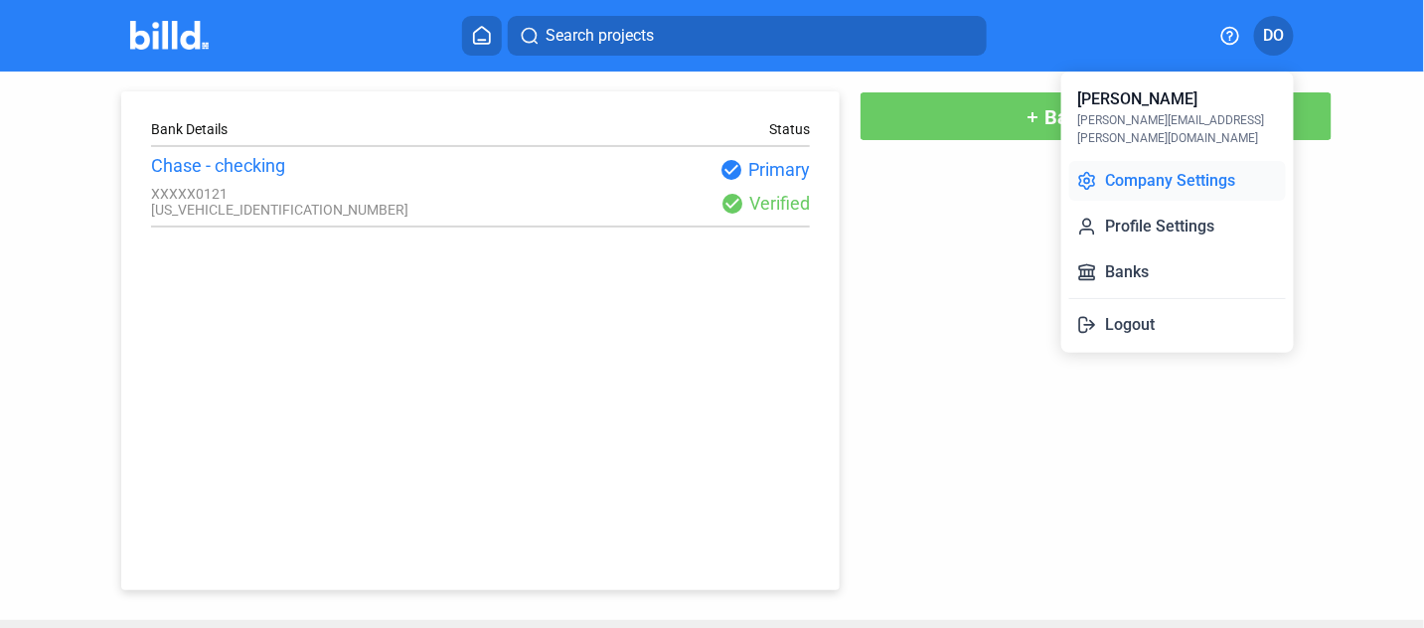
click at [1189, 162] on button "Company Settings" at bounding box center [1177, 181] width 217 height 40
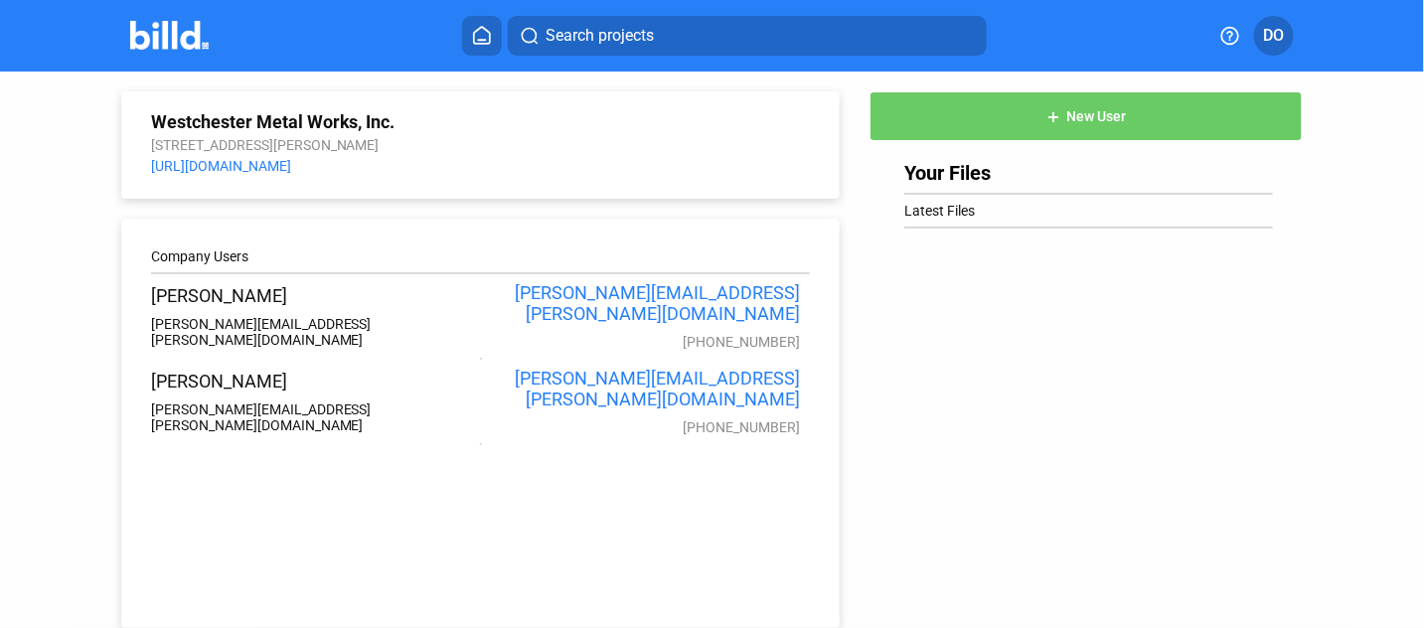
click at [1280, 35] on span "DO" at bounding box center [1273, 36] width 21 height 24
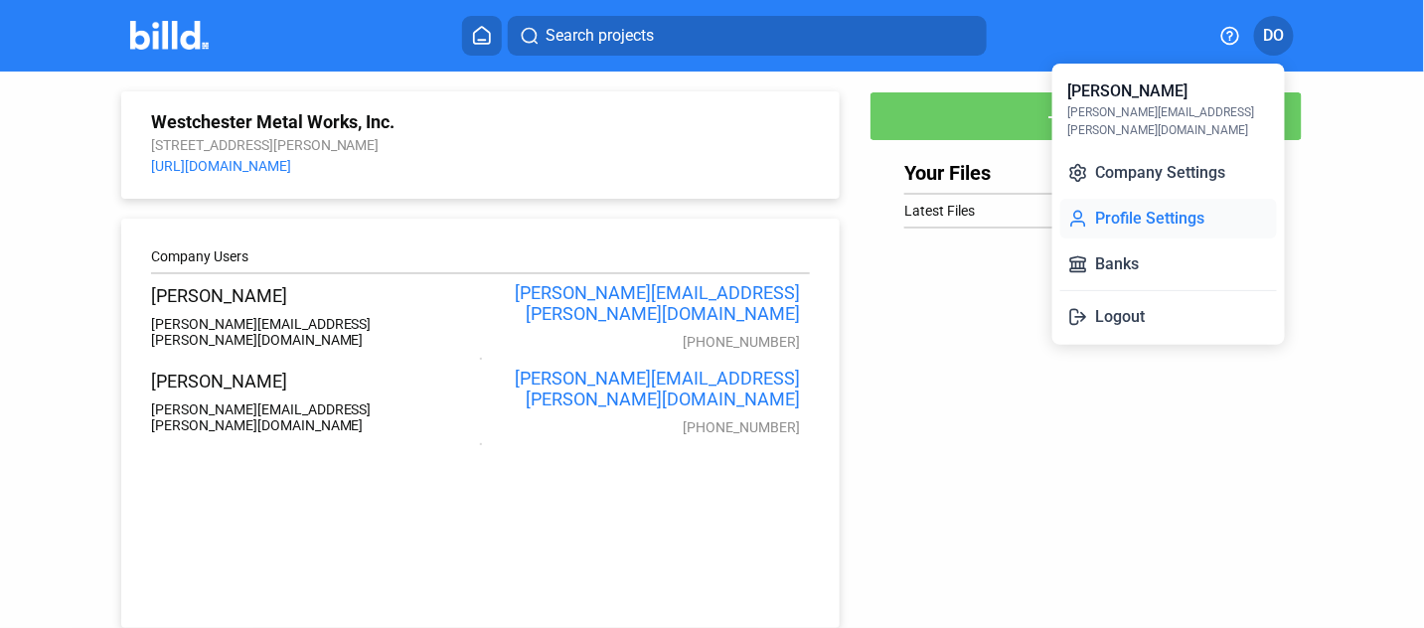
click at [1118, 208] on button "Profile Settings" at bounding box center [1168, 219] width 217 height 40
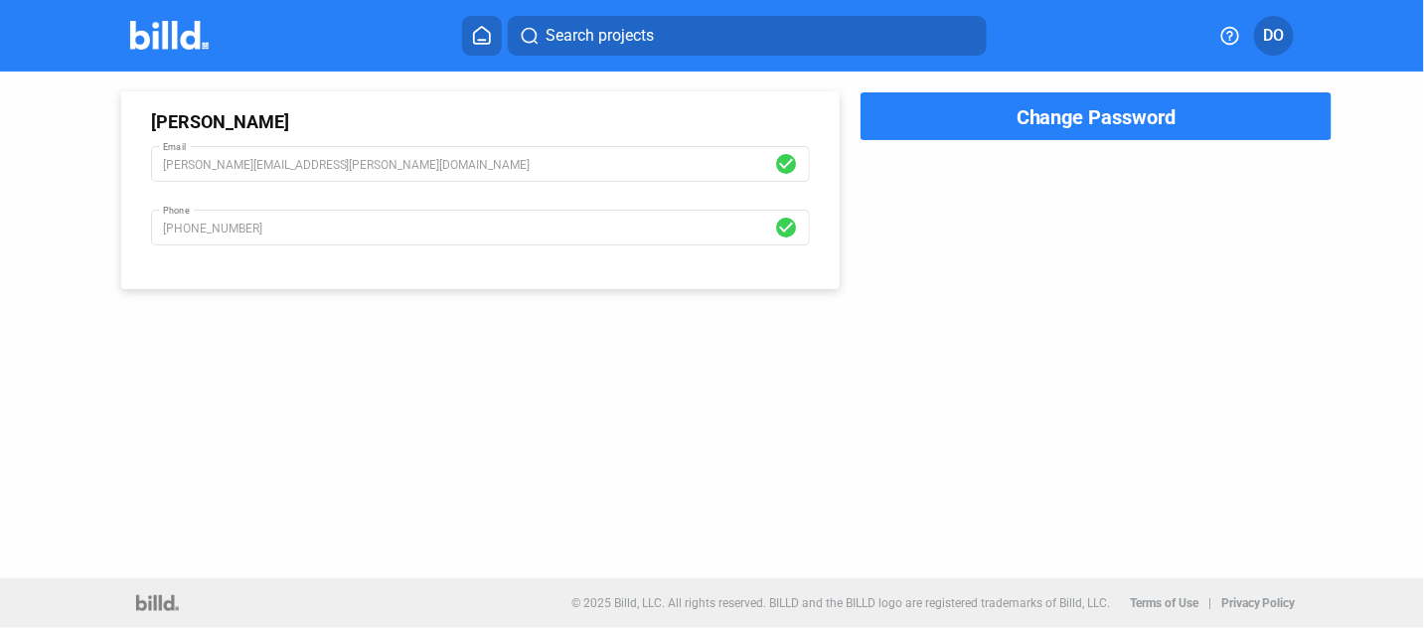
click at [190, 34] on img at bounding box center [169, 35] width 78 height 29
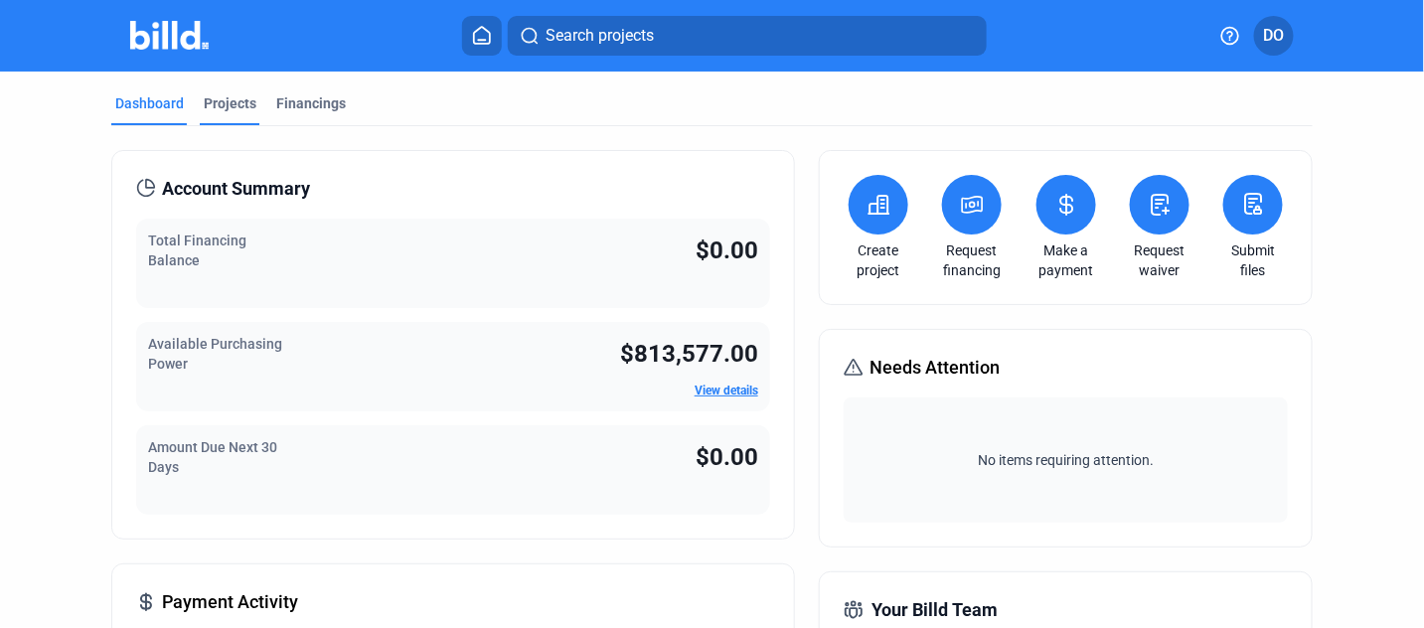
click at [206, 104] on div "Projects" at bounding box center [230, 103] width 53 height 20
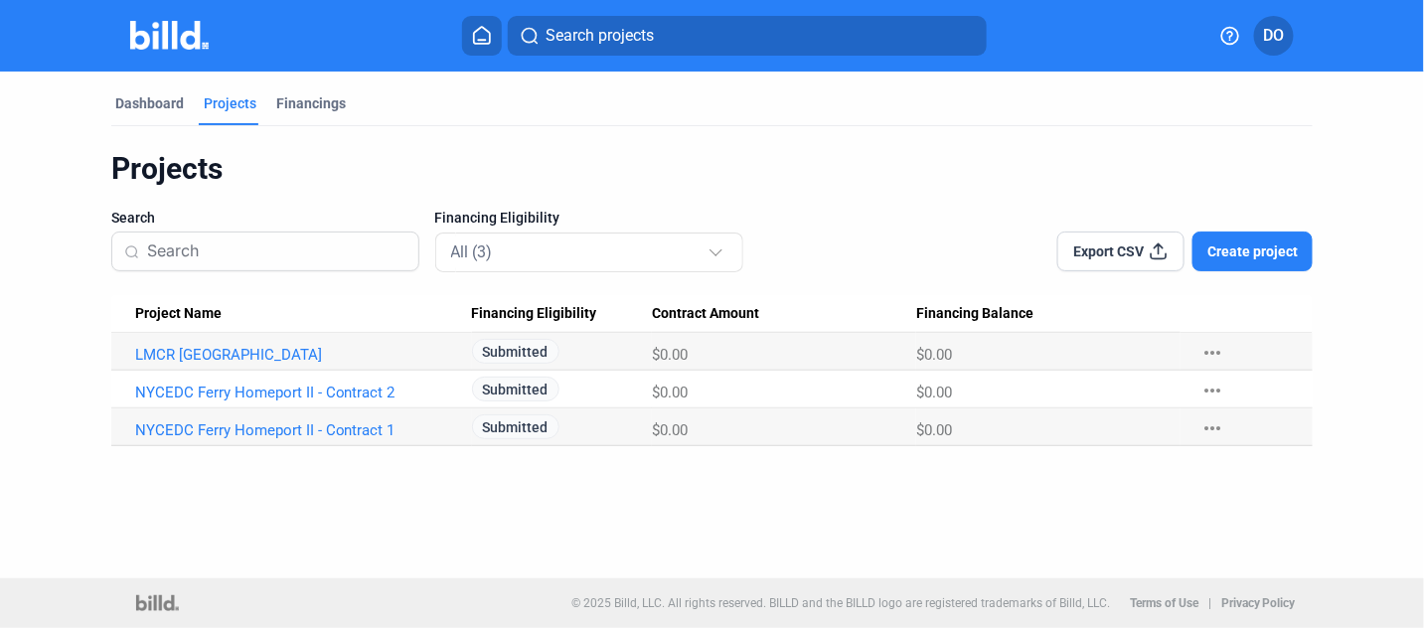
click at [120, 89] on mat-tab-group "Dashboard Projects Financings Projects Search Financing Eligibility All (3) Exp…" at bounding box center [712, 259] width 1202 height 375
click at [143, 108] on div "Dashboard" at bounding box center [149, 103] width 69 height 20
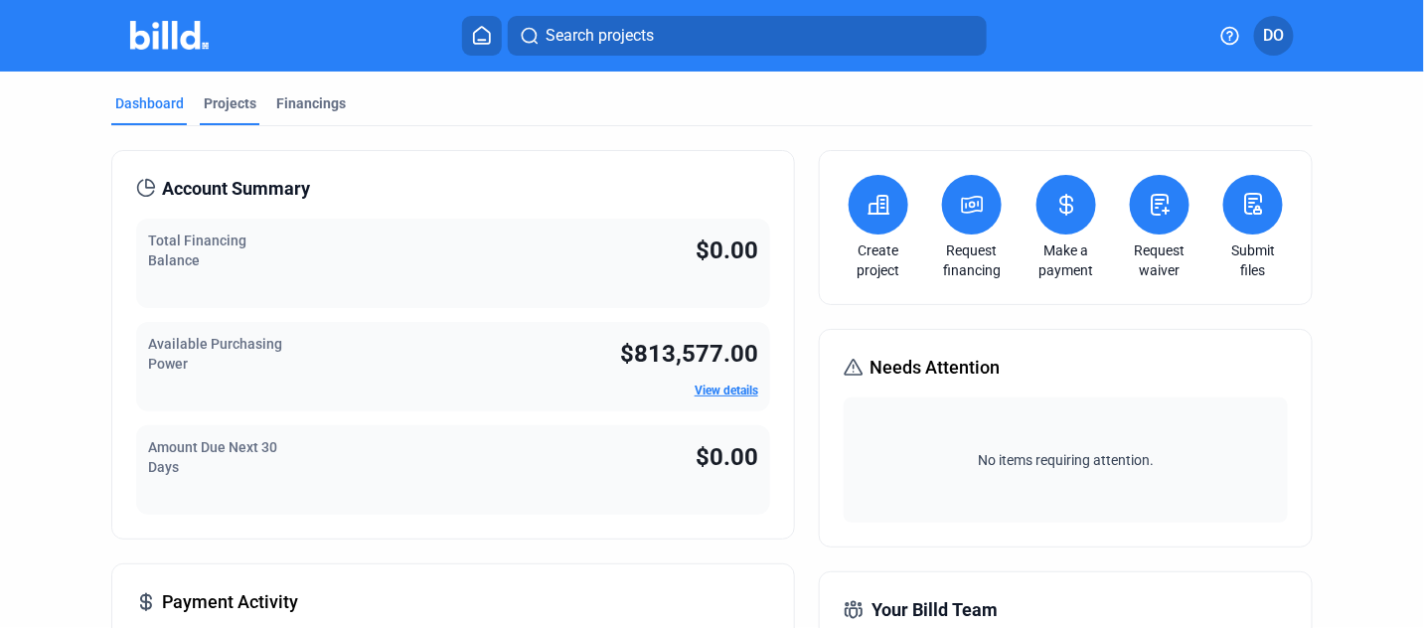
click at [222, 117] on div "Projects" at bounding box center [230, 109] width 61 height 32
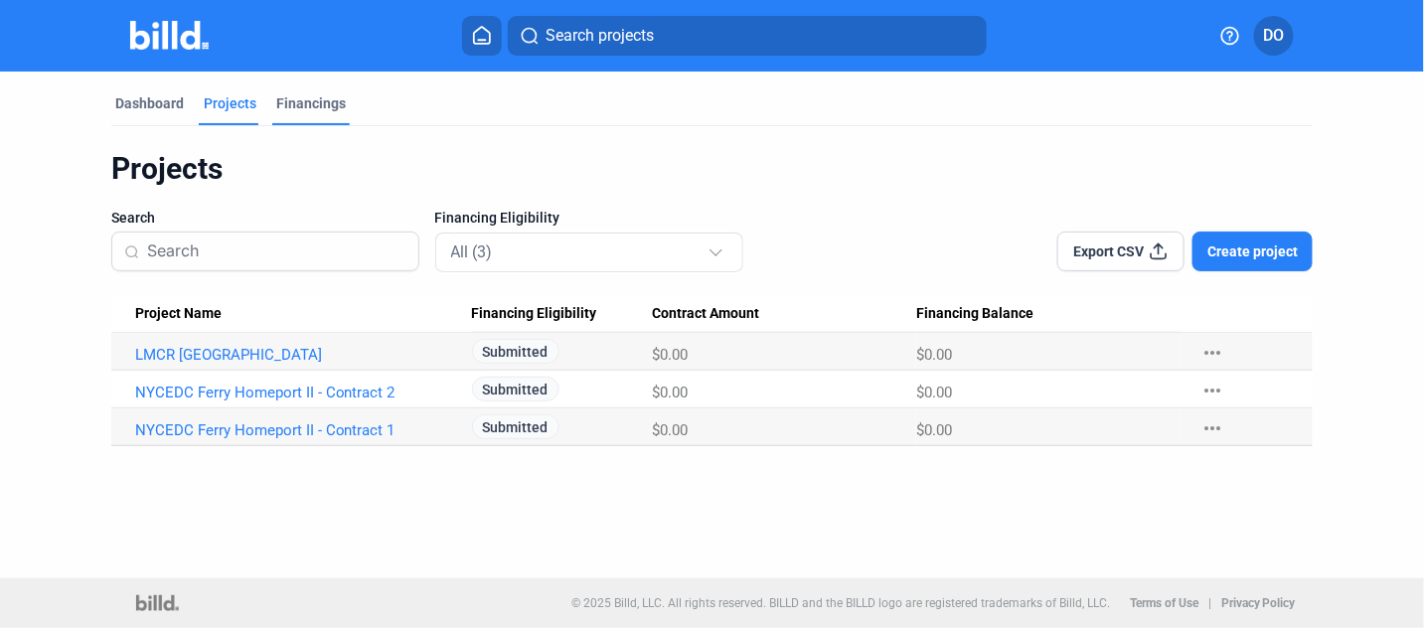
click at [307, 107] on div "Financings" at bounding box center [311, 103] width 70 height 20
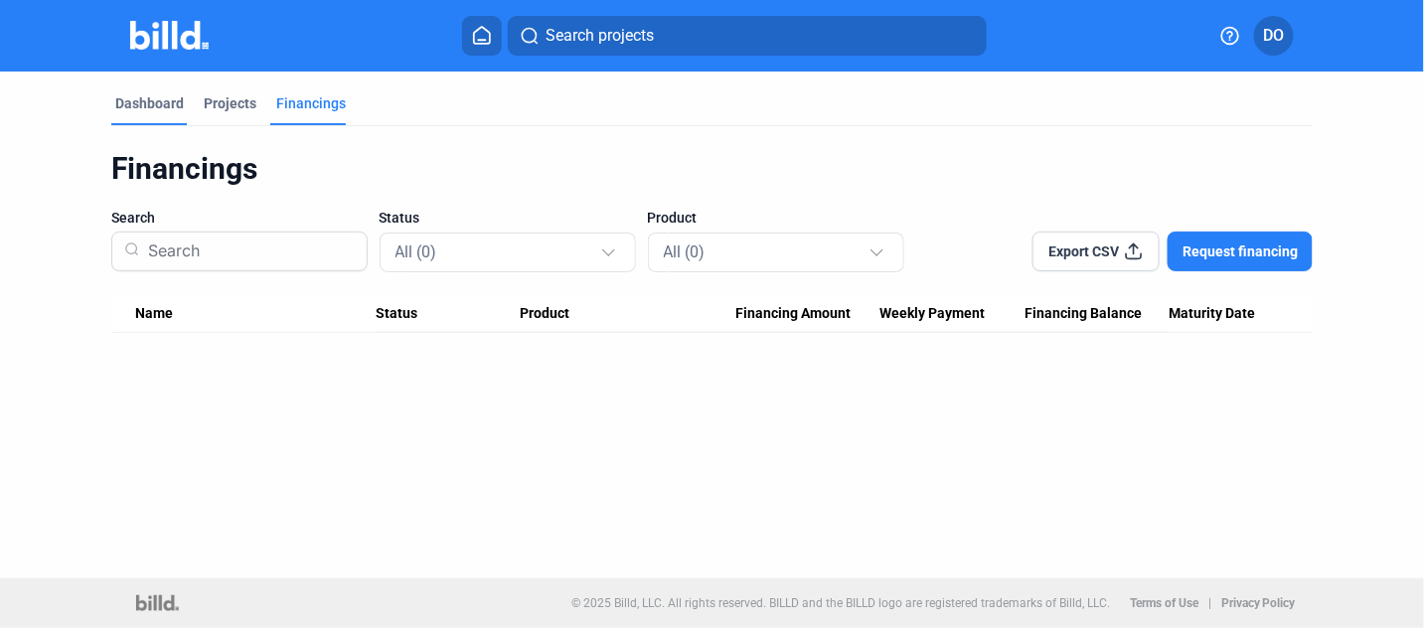
click at [162, 103] on div "Dashboard" at bounding box center [149, 103] width 69 height 20
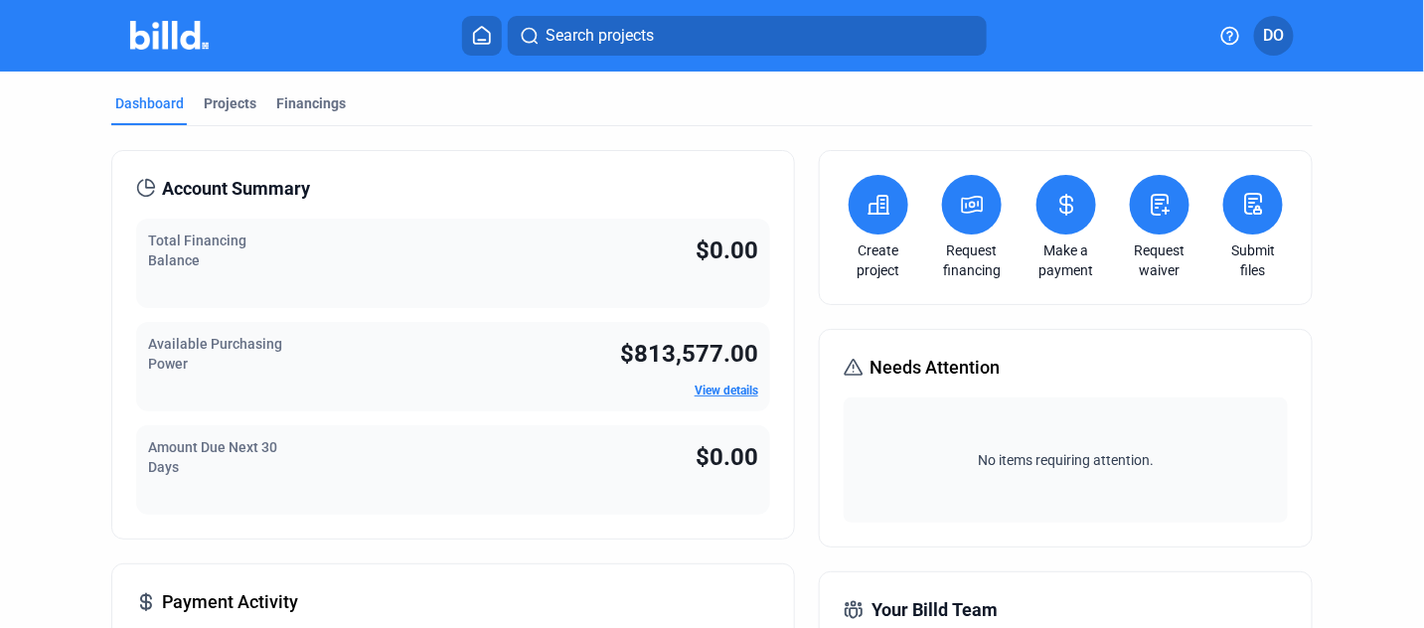
scroll to position [99, 0]
